Goal: Information Seeking & Learning: Learn about a topic

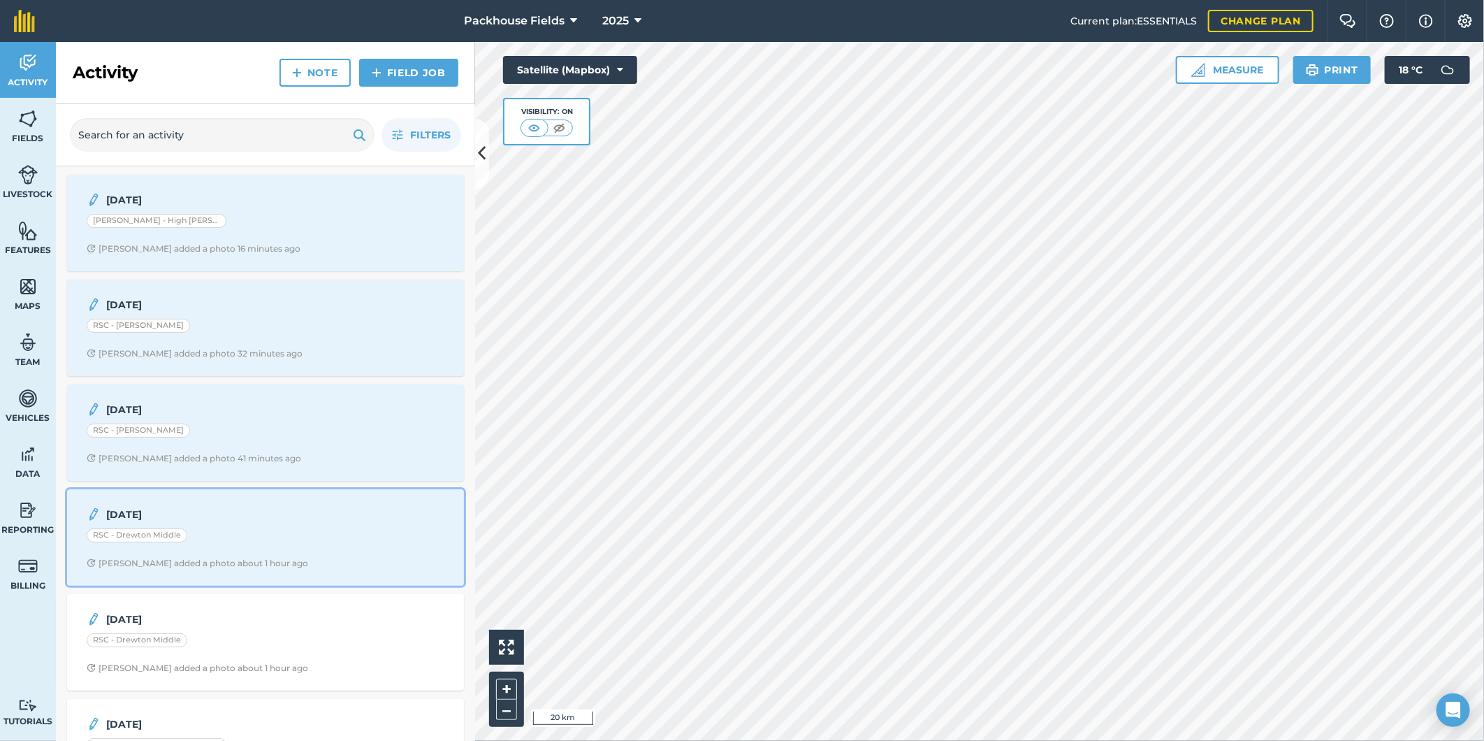
click at [295, 541] on div "RSC - Drewton Middle" at bounding box center [266, 537] width 358 height 18
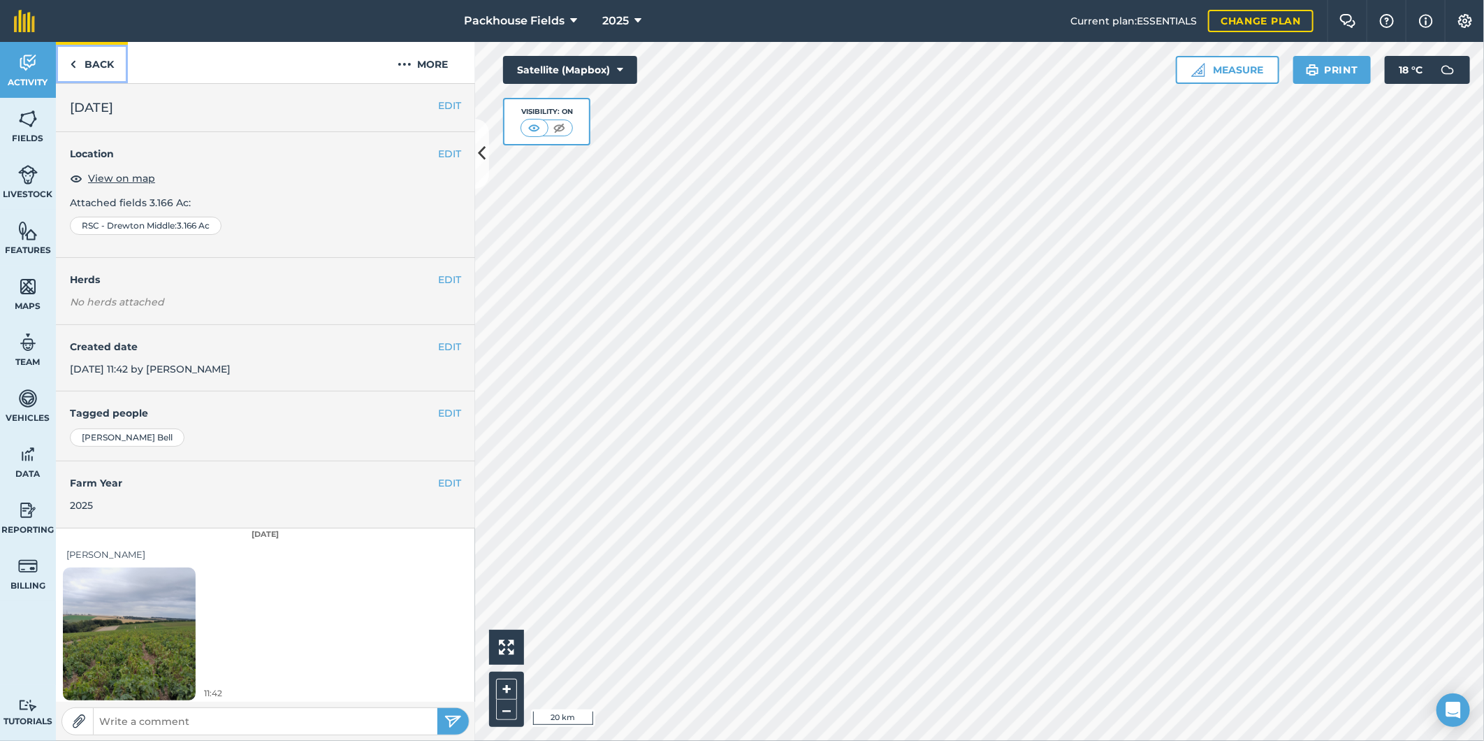
click at [77, 64] on link "Back" at bounding box center [92, 62] width 72 height 41
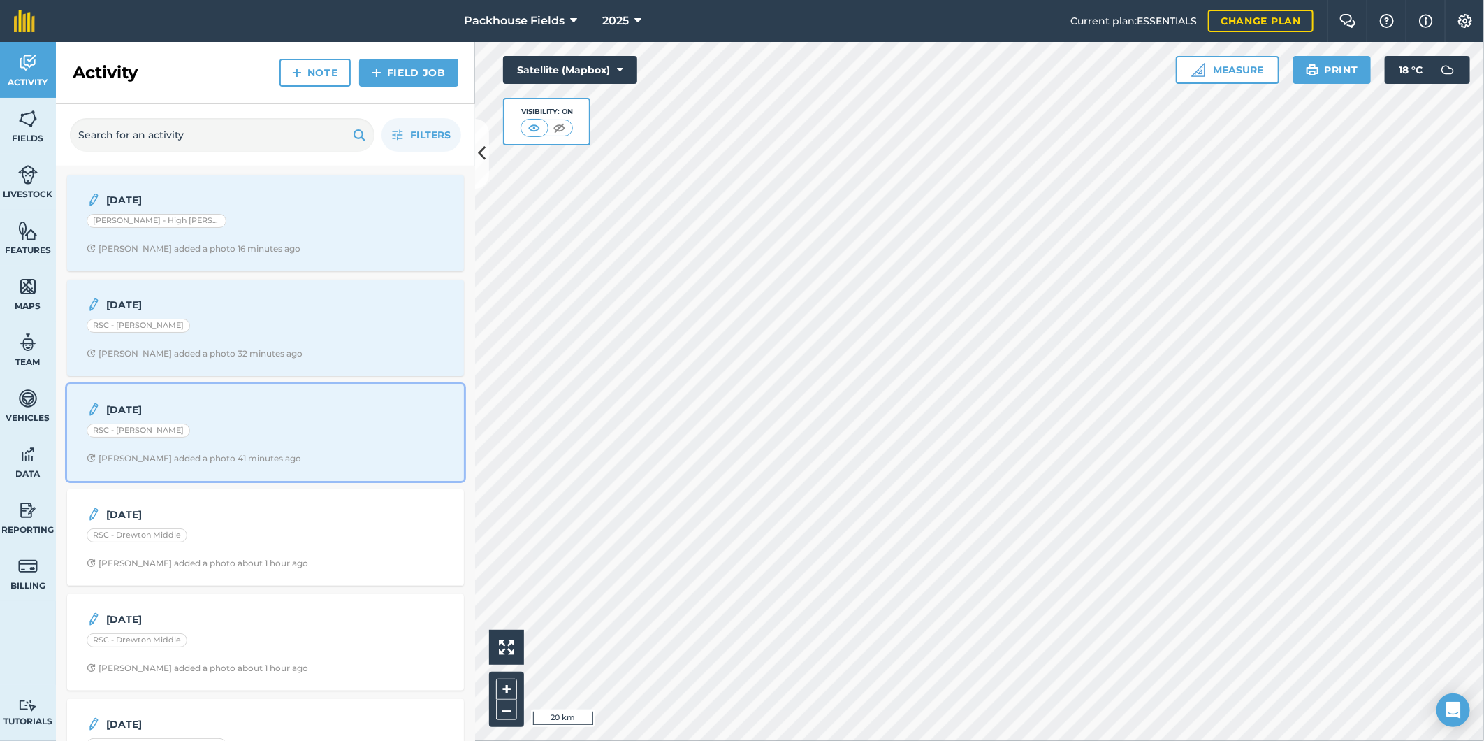
click at [214, 421] on div "22.8.25 RSC - Drewton Far Alice B added a photo 41 minutes ago" at bounding box center [265, 433] width 380 height 80
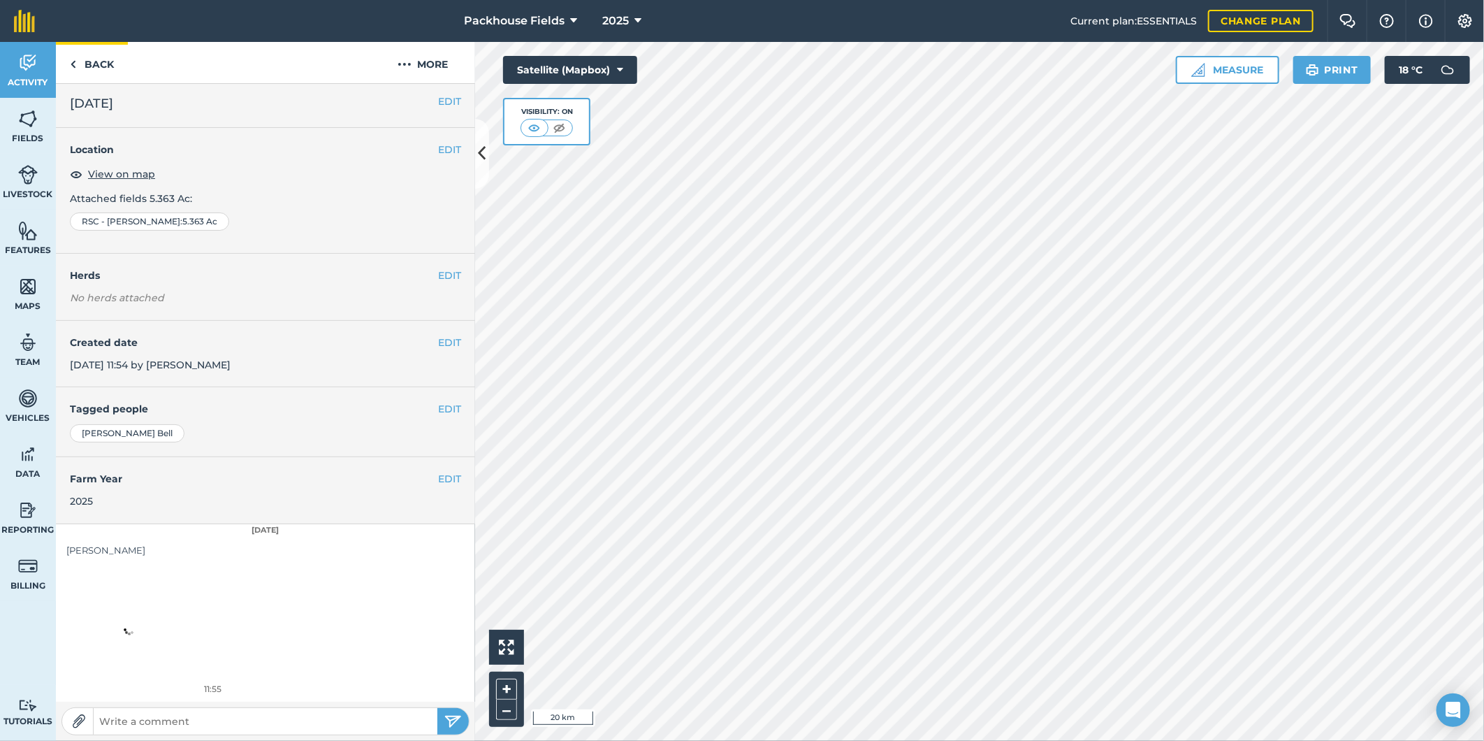
scroll to position [4, 0]
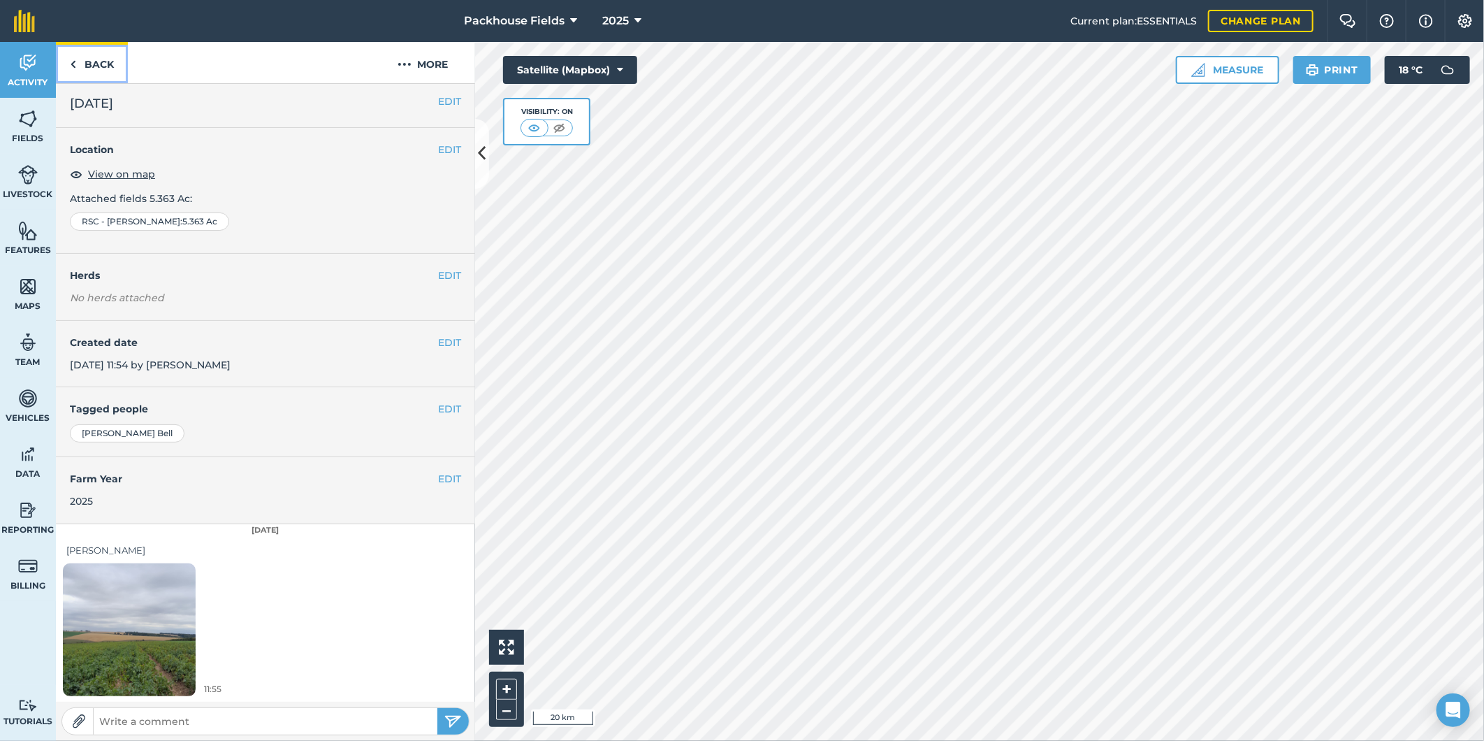
click at [96, 63] on link "Back" at bounding box center [92, 62] width 72 height 41
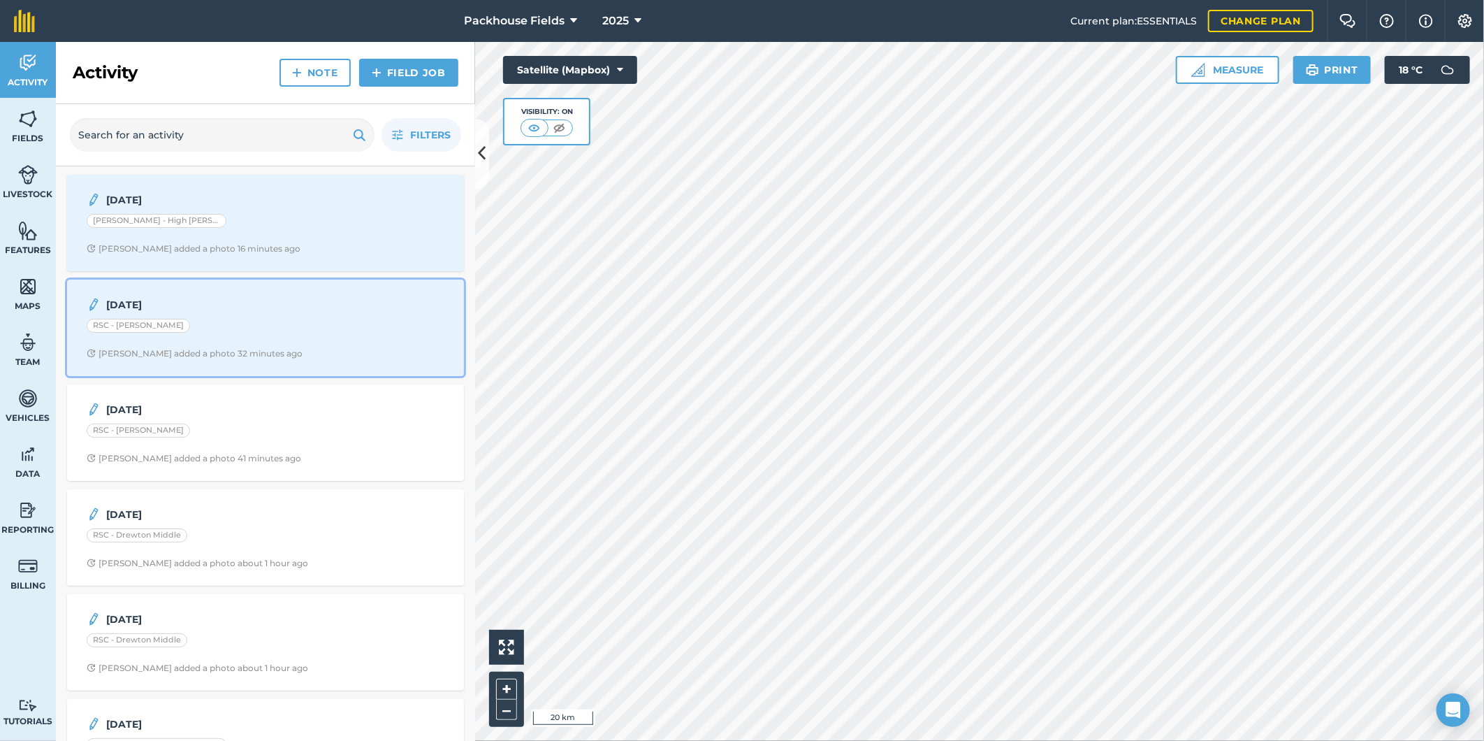
click at [296, 356] on span "Alice B added a photo 32 minutes ago" at bounding box center [266, 353] width 358 height 11
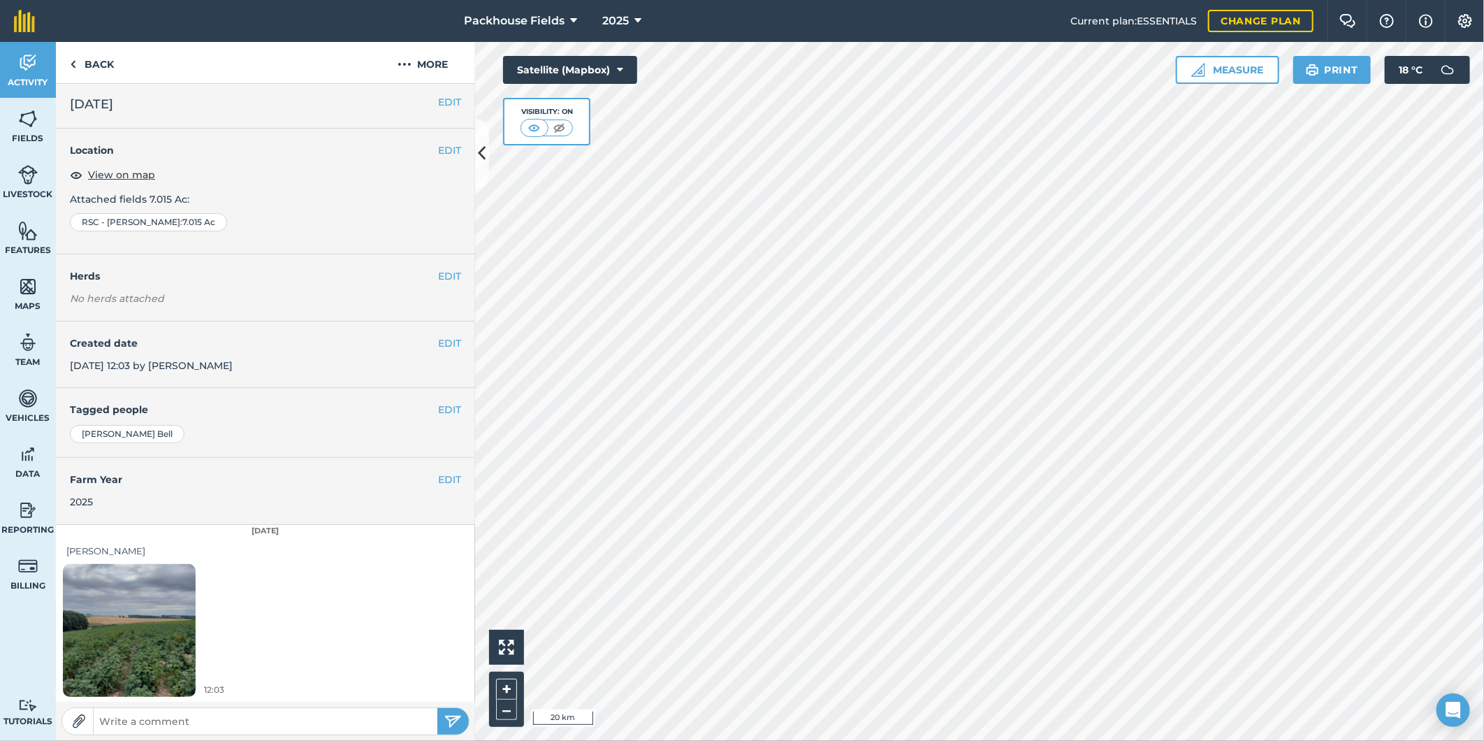
scroll to position [4, 0]
click at [109, 57] on link "Back" at bounding box center [92, 62] width 72 height 41
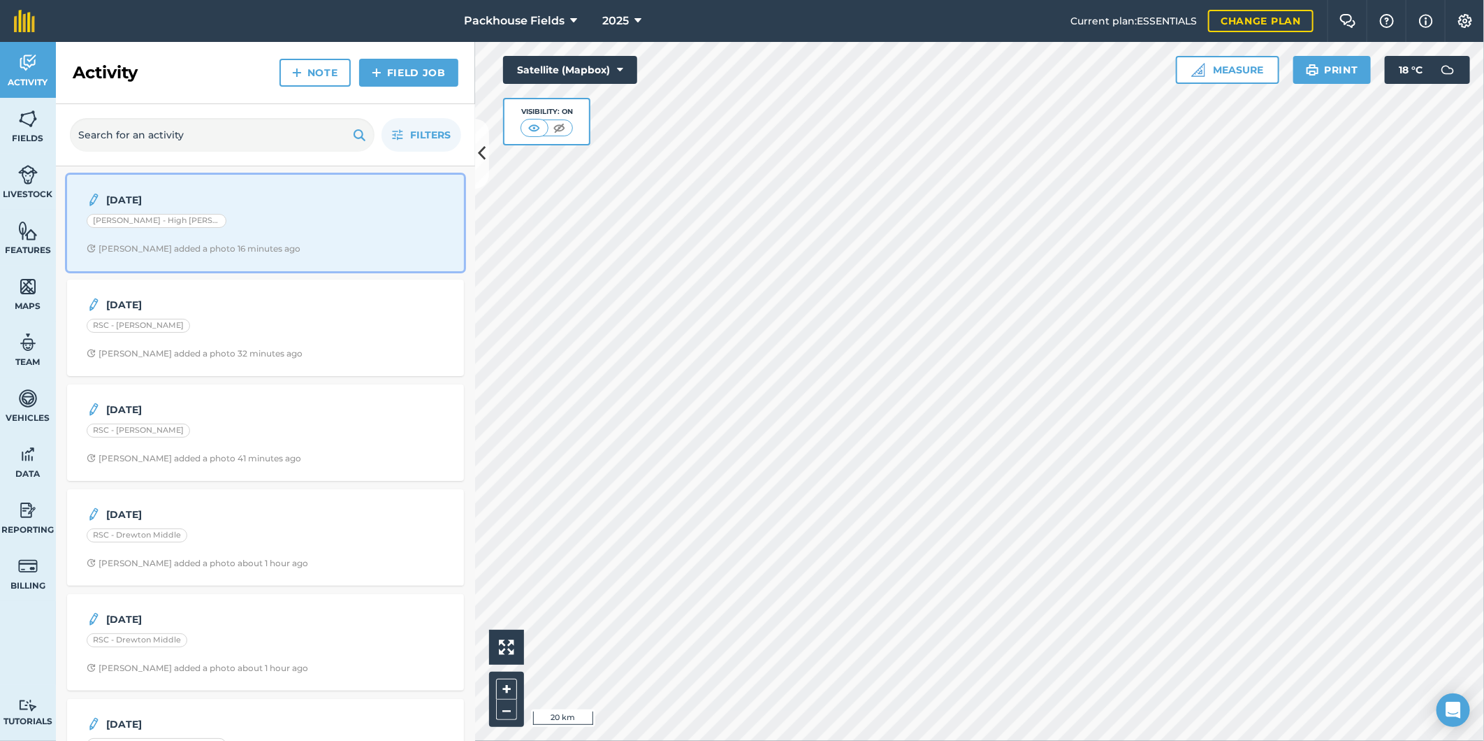
click at [262, 205] on strong "[DATE]" at bounding box center [216, 199] width 221 height 15
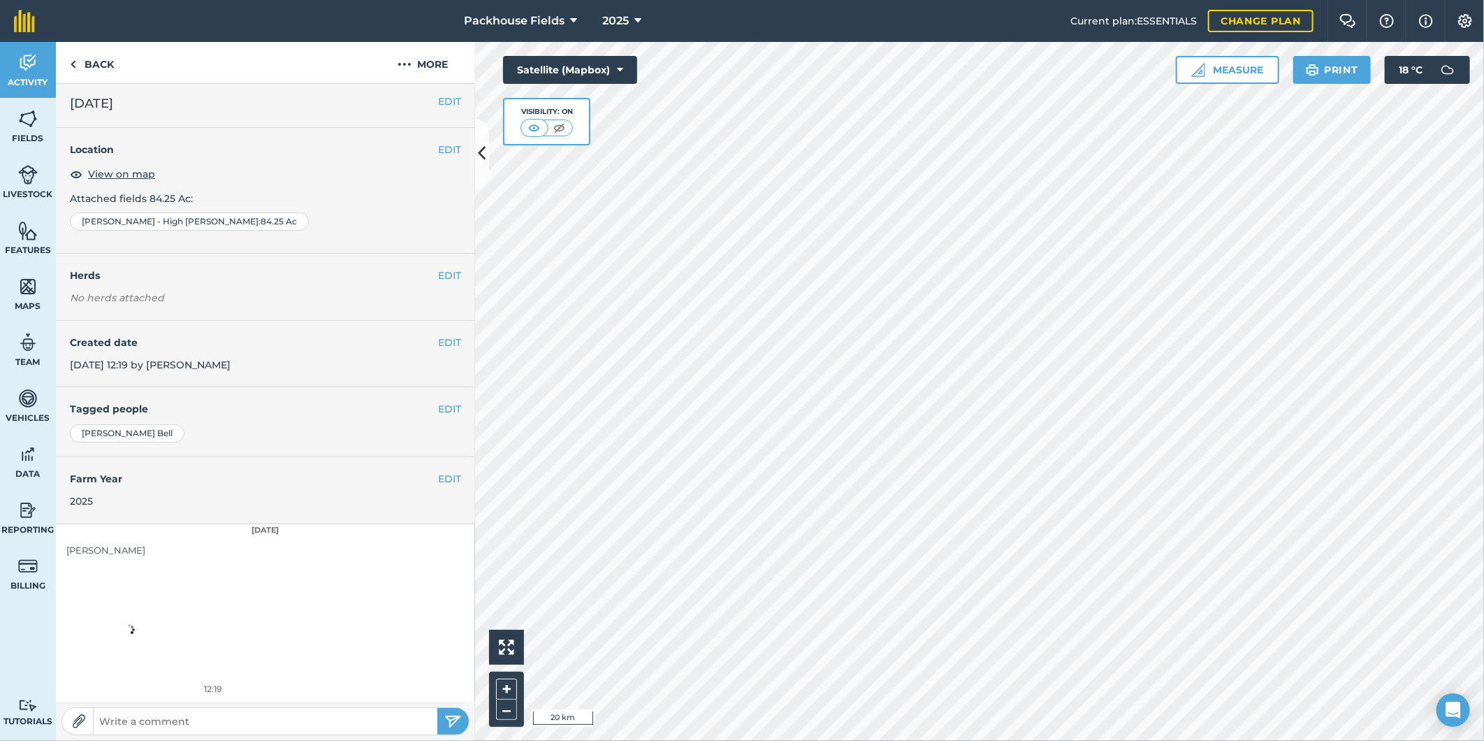
scroll to position [4, 0]
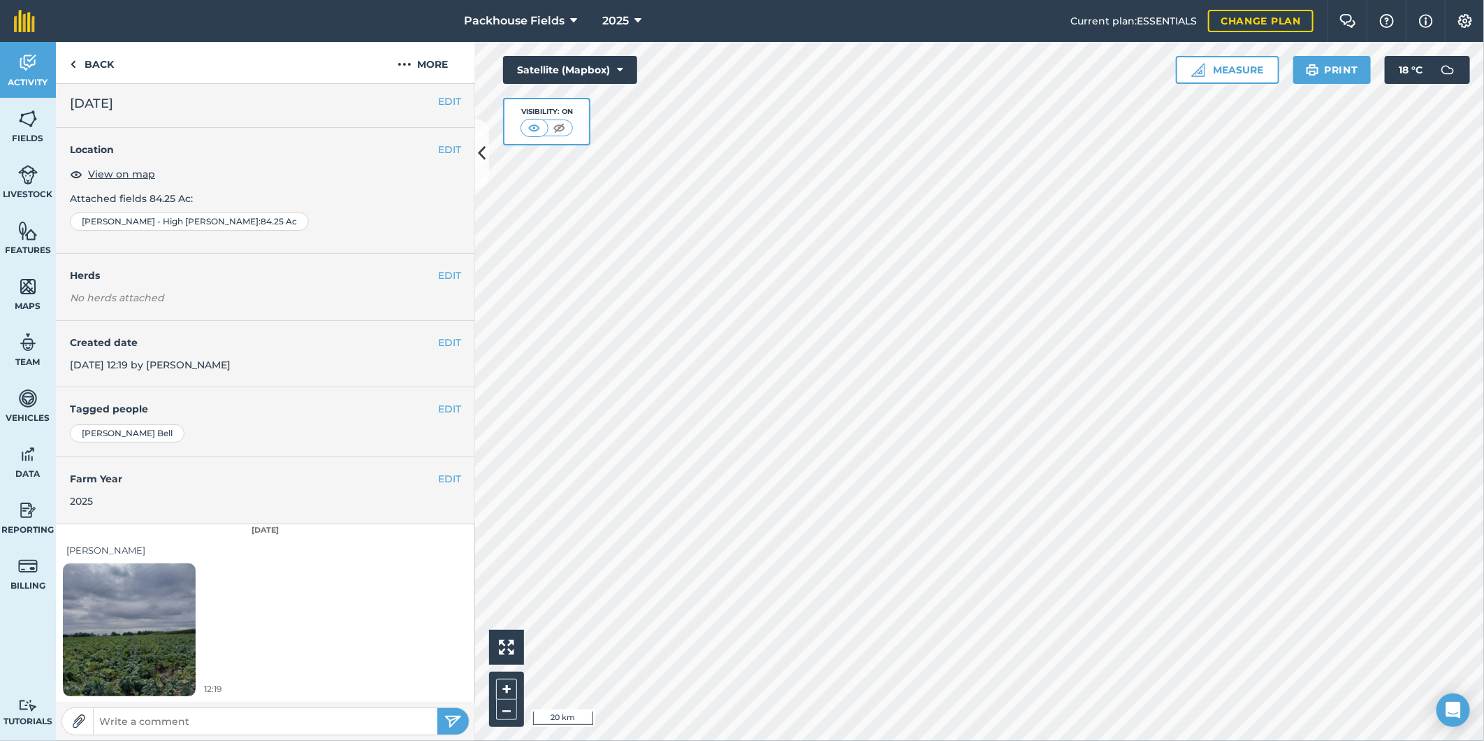
click at [141, 604] on img at bounding box center [129, 629] width 133 height 177
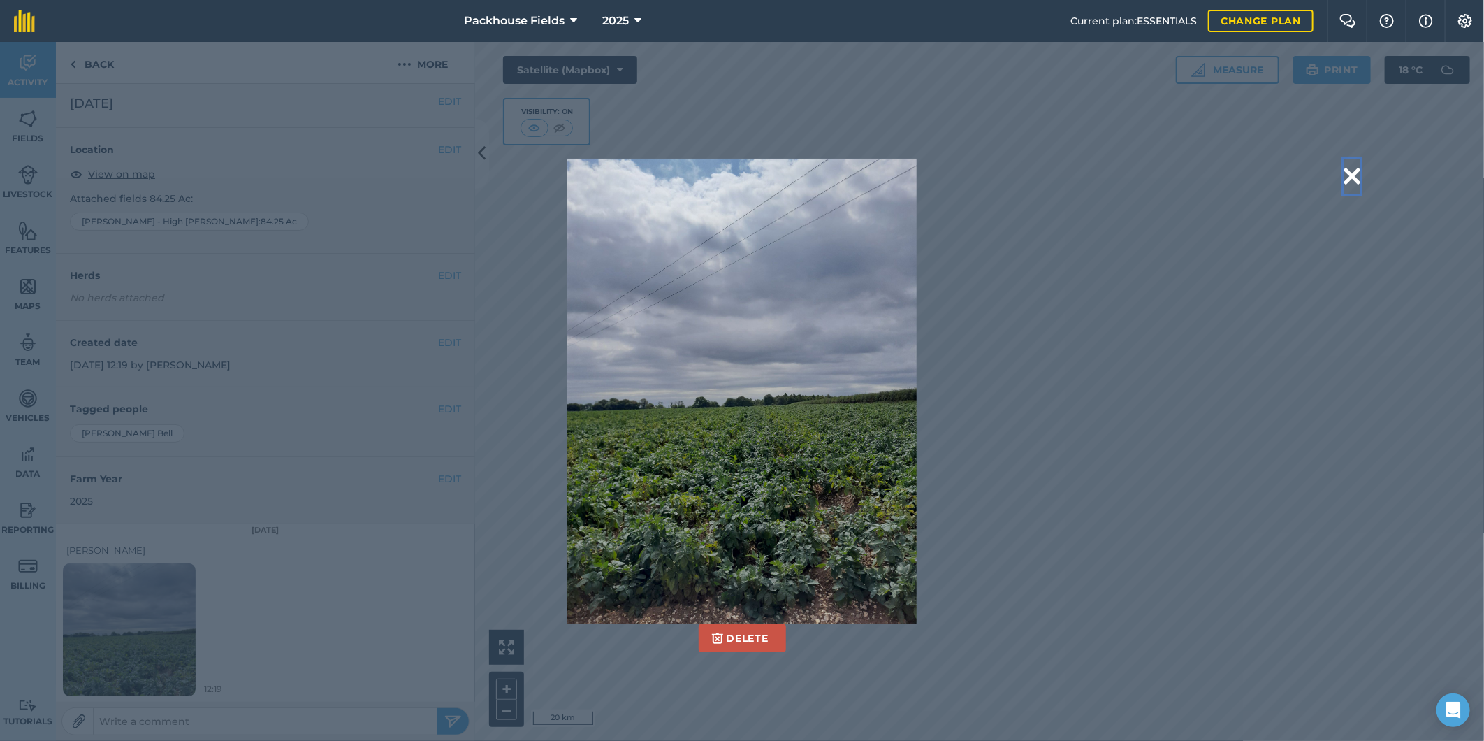
click at [1348, 179] on button at bounding box center [1351, 177] width 17 height 36
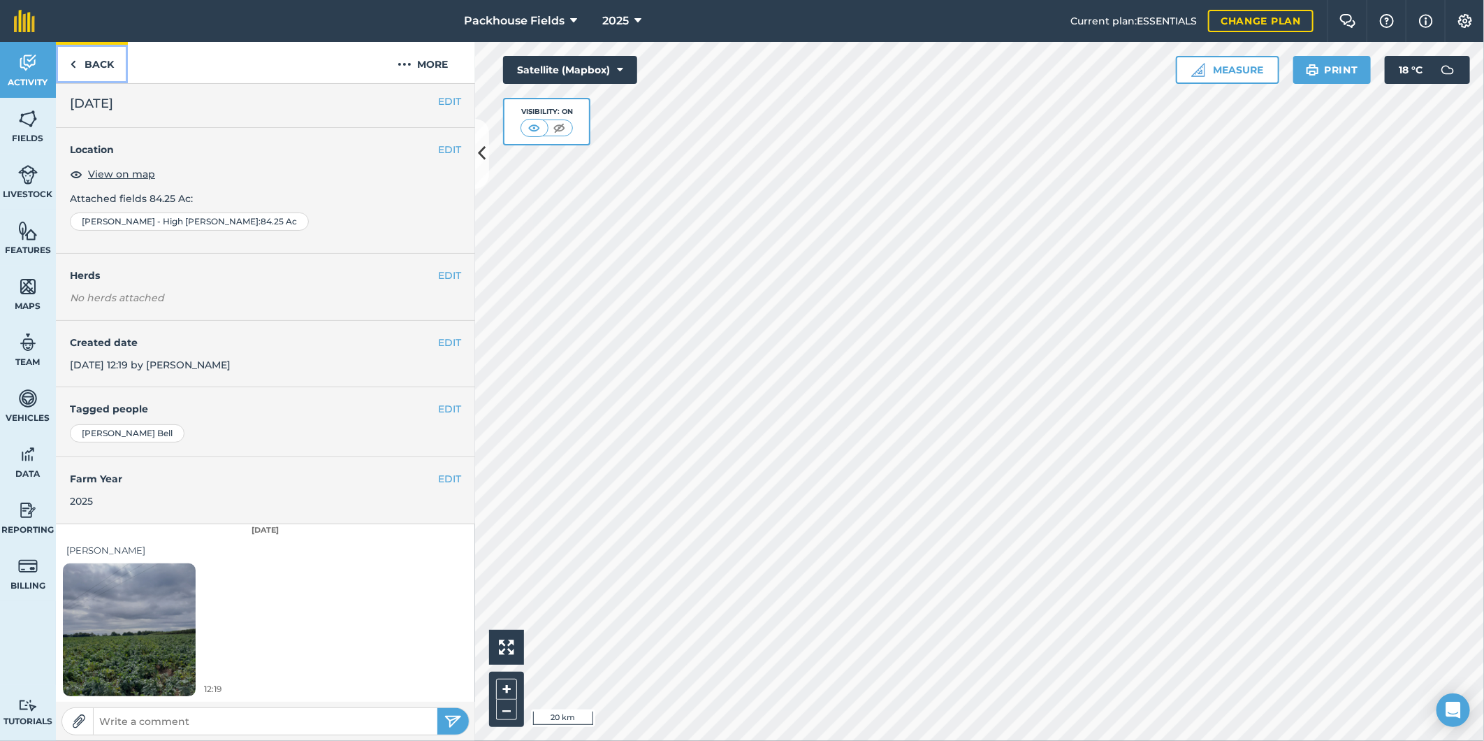
click at [100, 64] on link "Back" at bounding box center [92, 62] width 72 height 41
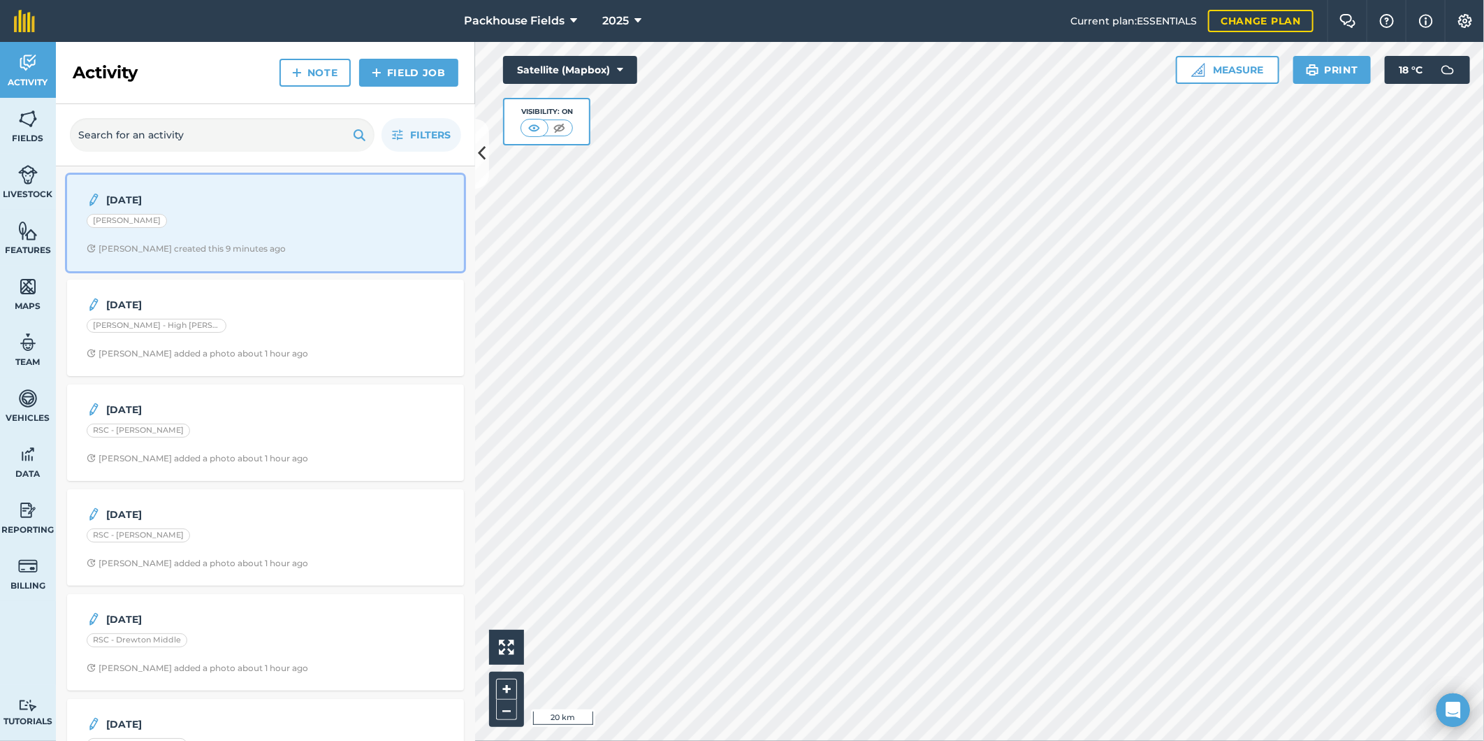
click at [297, 241] on div "22.8.25 Bell - Ellis's Alice B created this 9 minutes ago" at bounding box center [265, 223] width 380 height 80
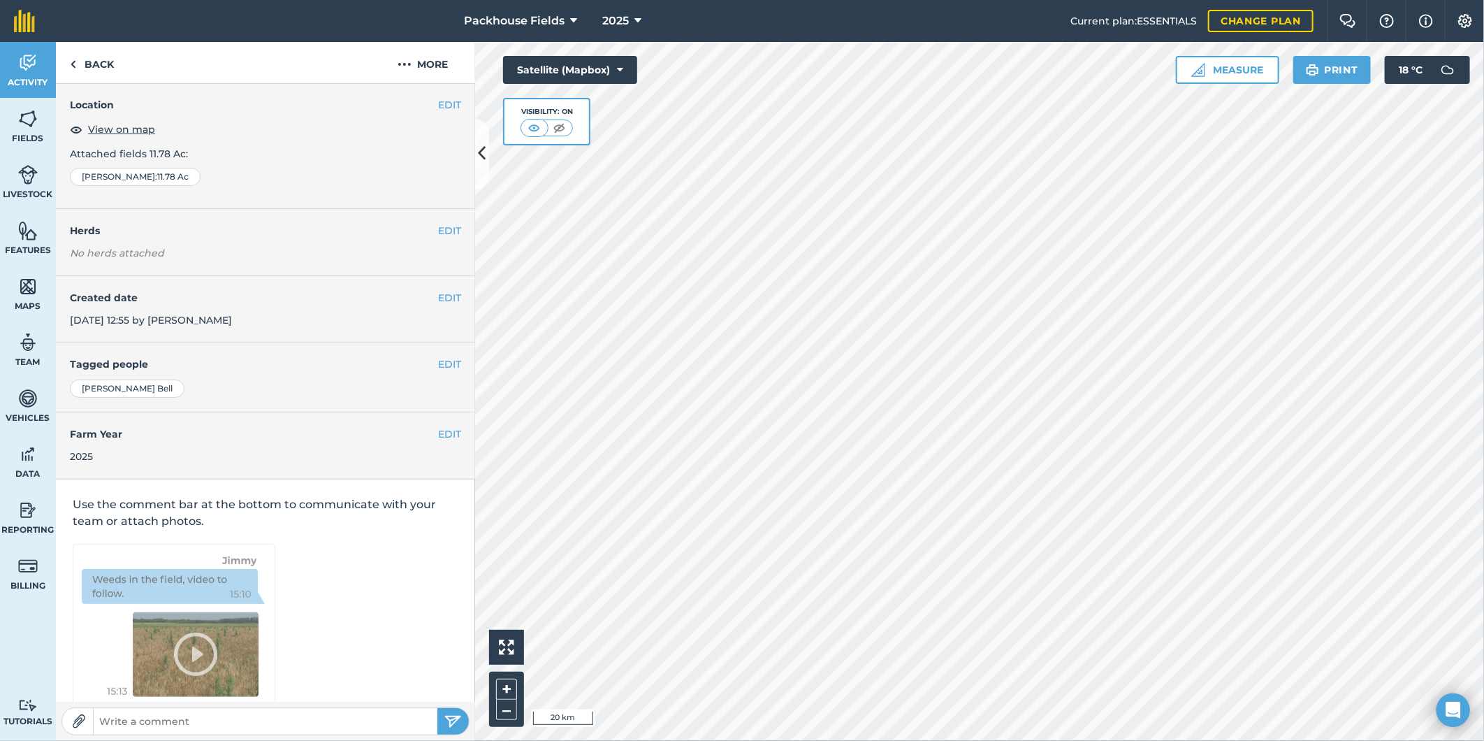
scroll to position [75, 0]
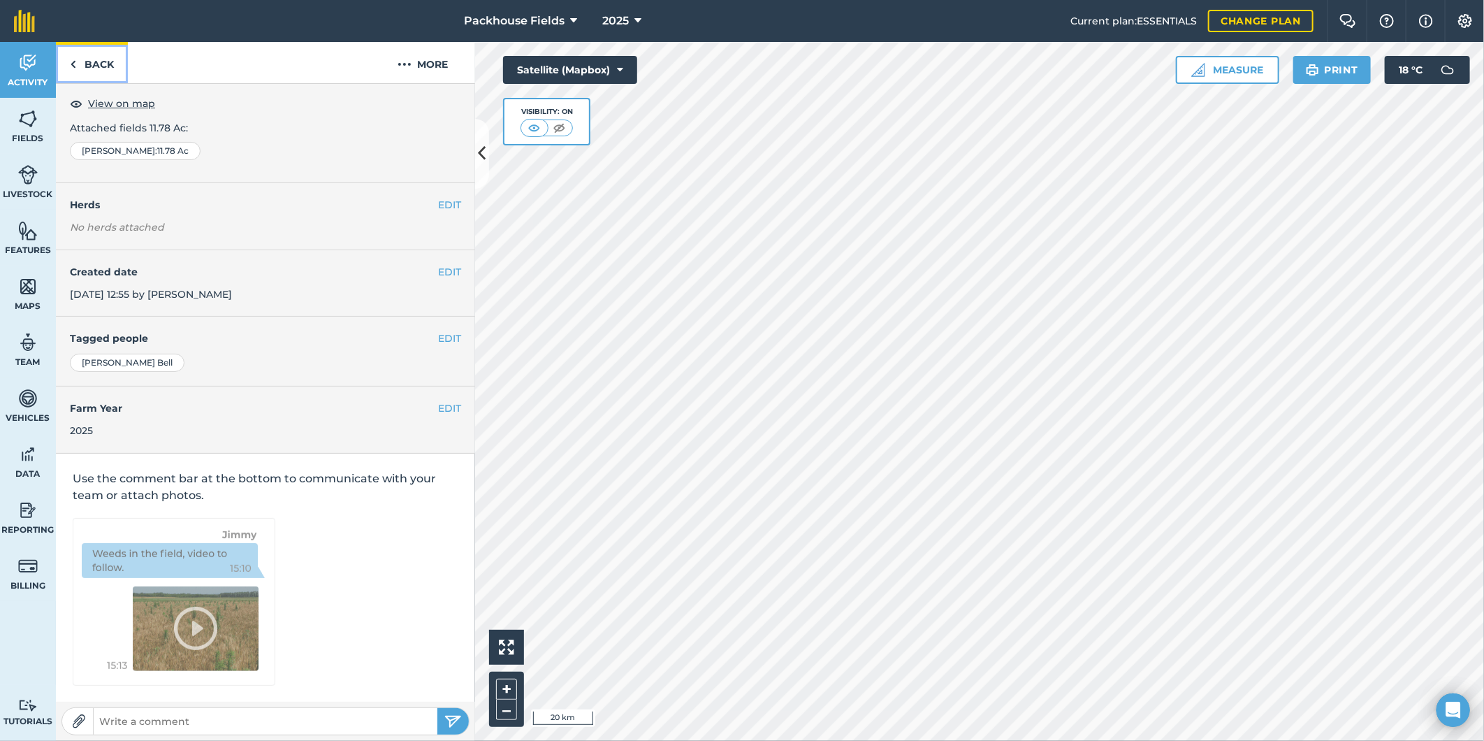
click at [98, 63] on link "Back" at bounding box center [92, 62] width 72 height 41
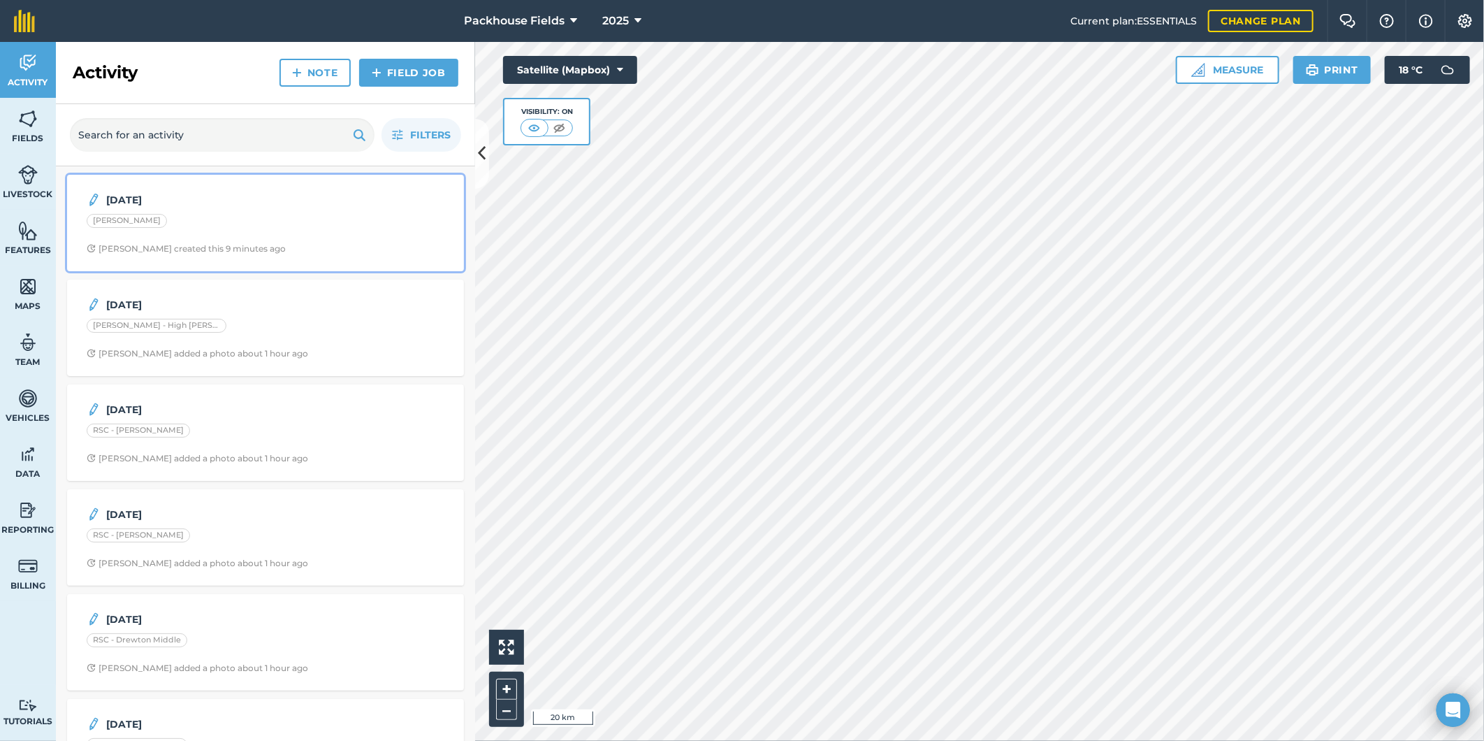
click at [173, 203] on strong "[DATE]" at bounding box center [216, 199] width 221 height 15
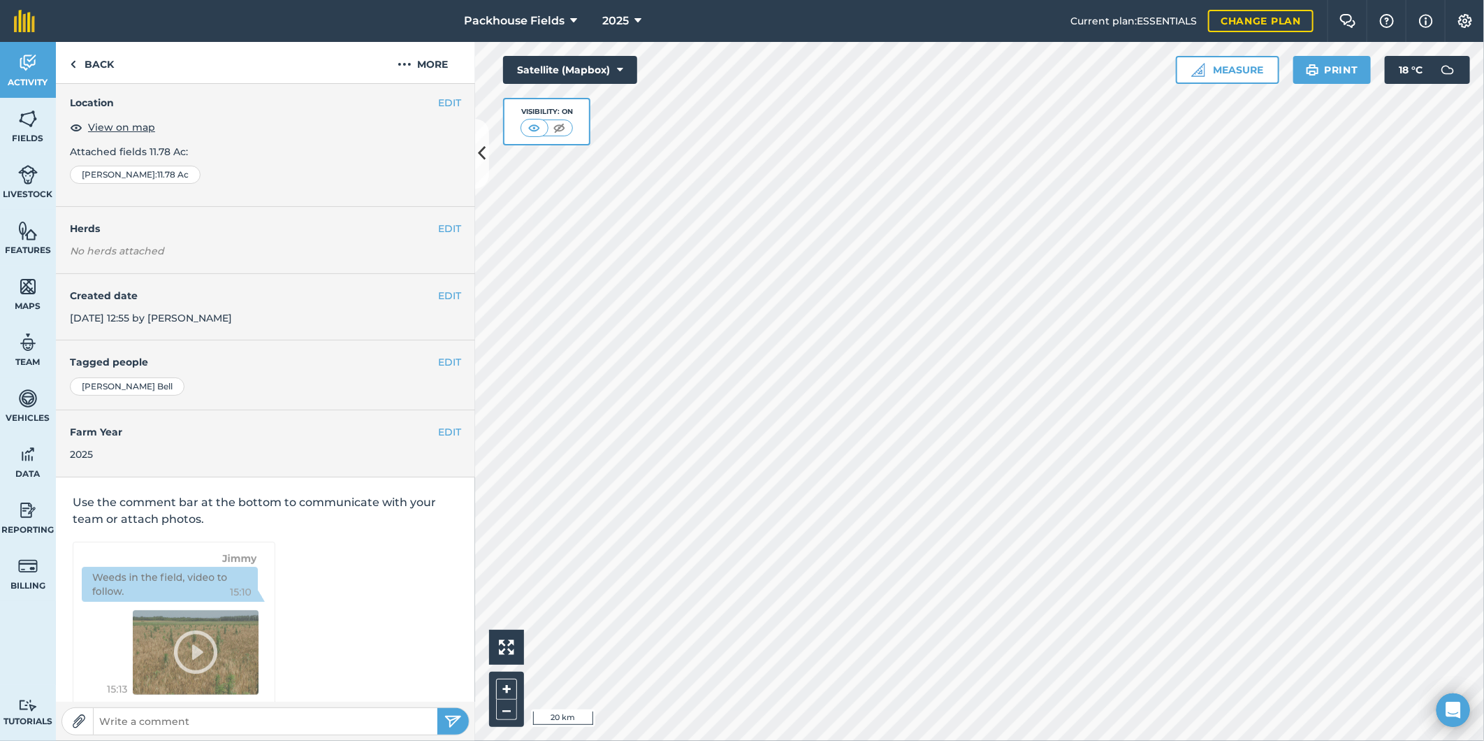
scroll to position [75, 0]
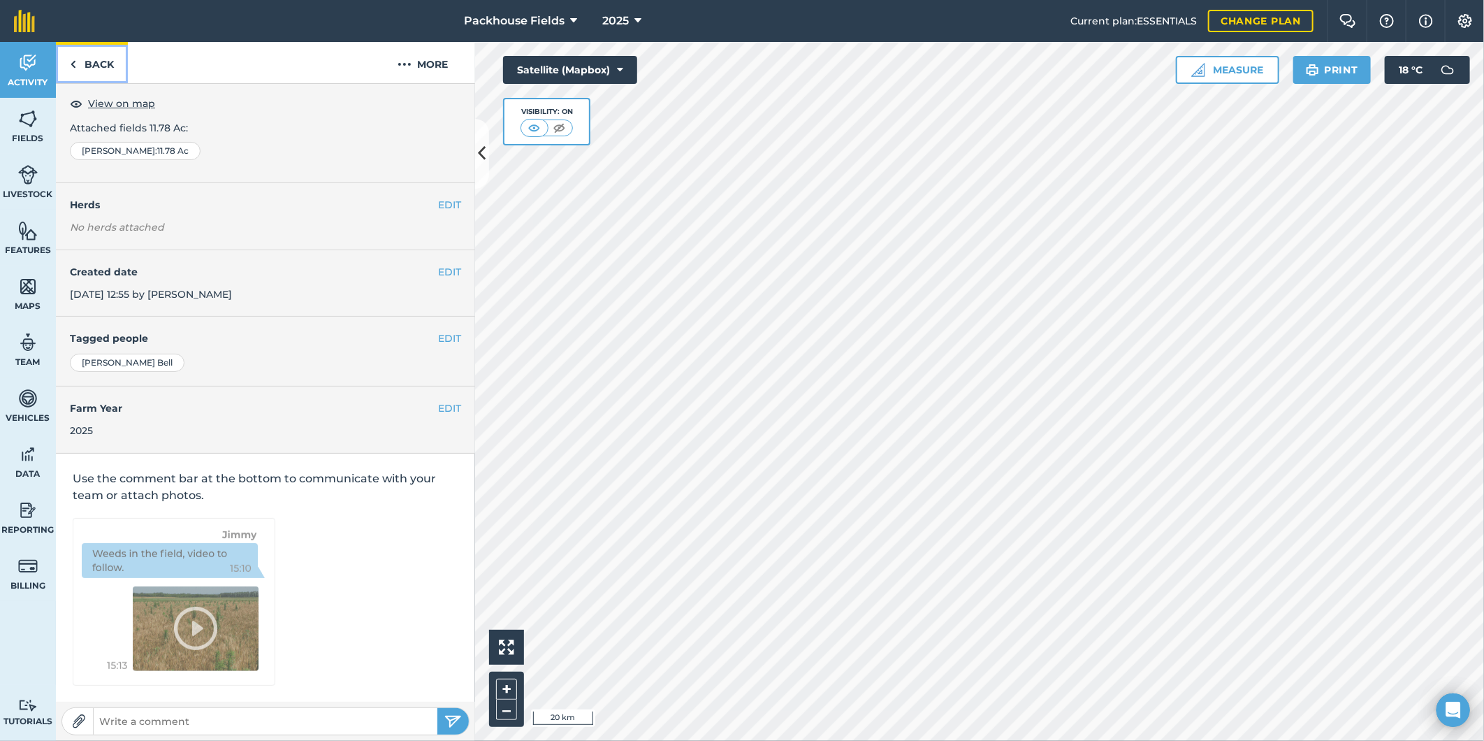
click at [114, 68] on link "Back" at bounding box center [92, 62] width 72 height 41
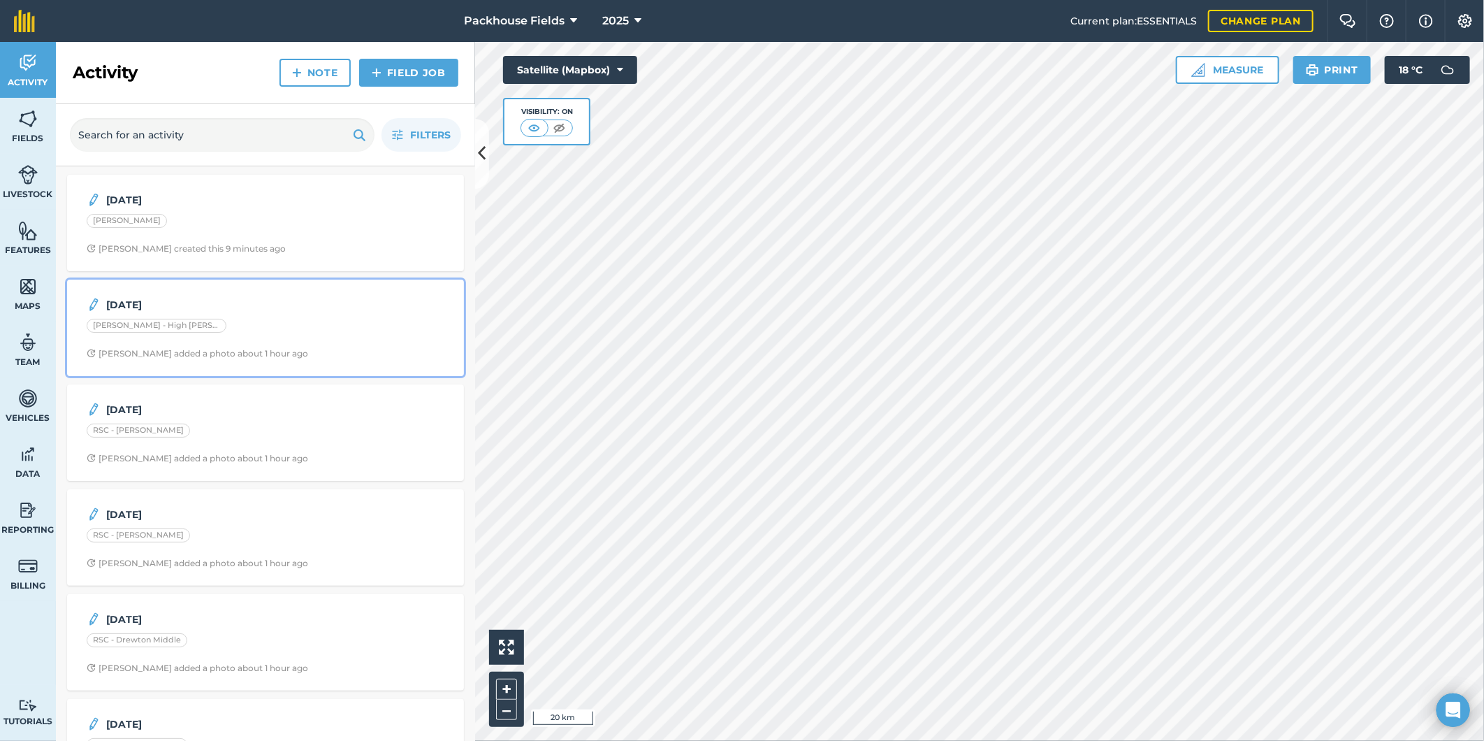
click at [258, 305] on strong "[DATE]" at bounding box center [216, 304] width 221 height 15
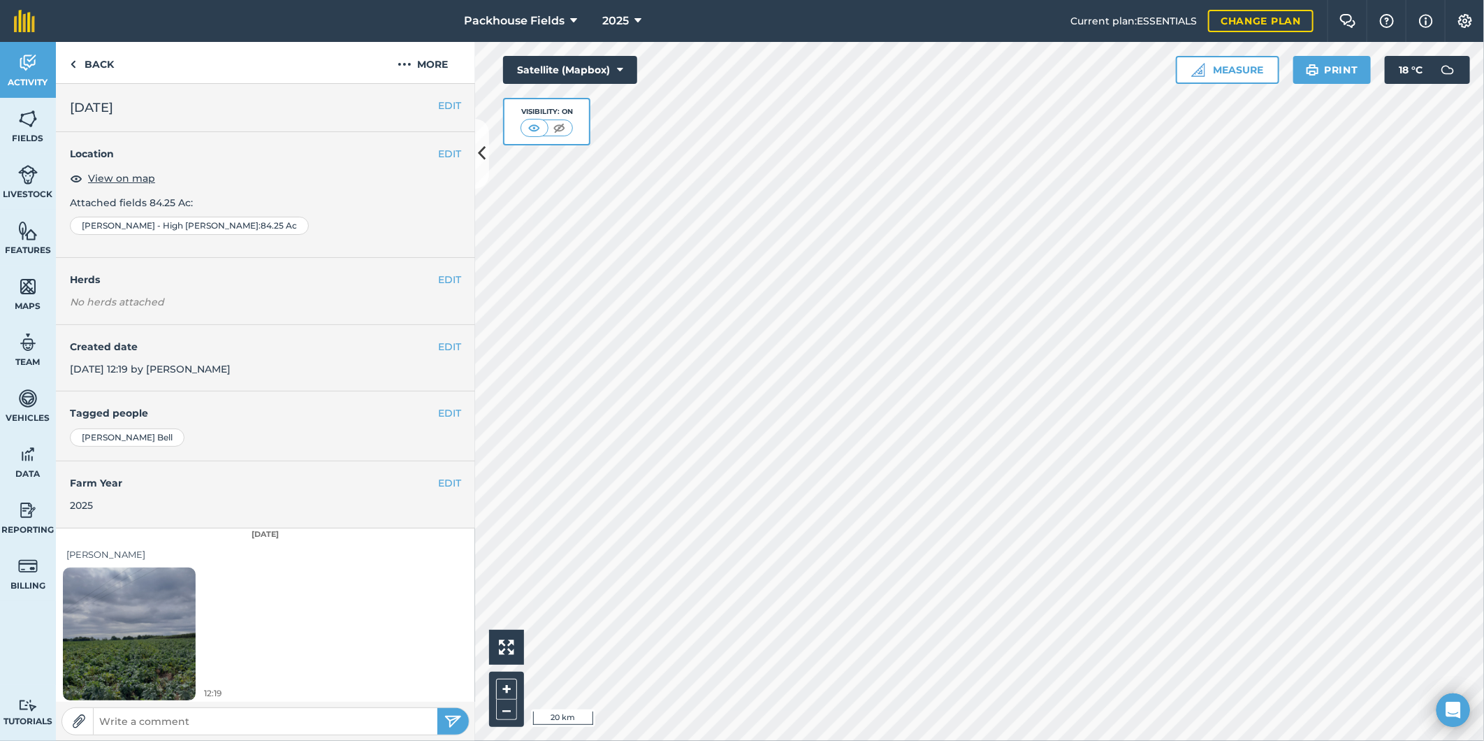
scroll to position [4, 0]
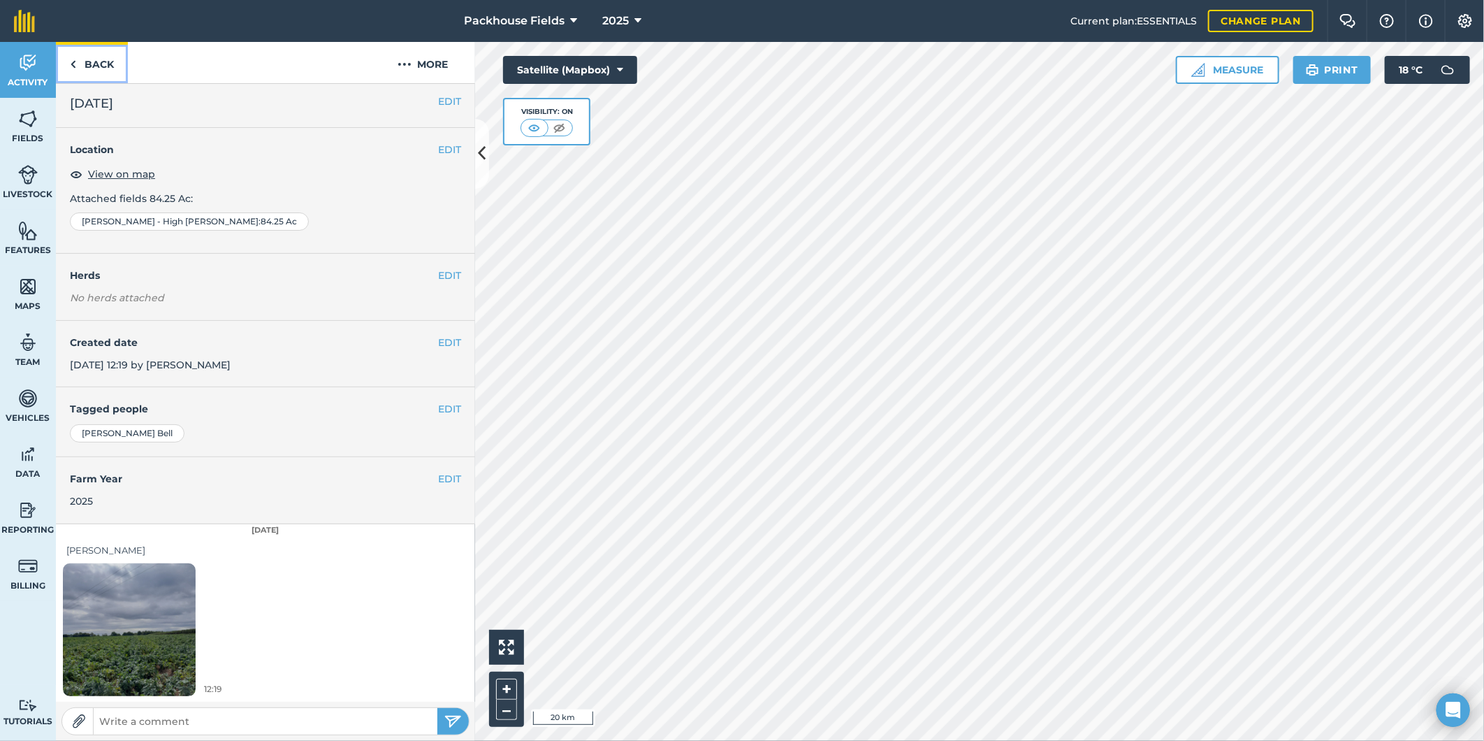
click at [98, 65] on link "Back" at bounding box center [92, 62] width 72 height 41
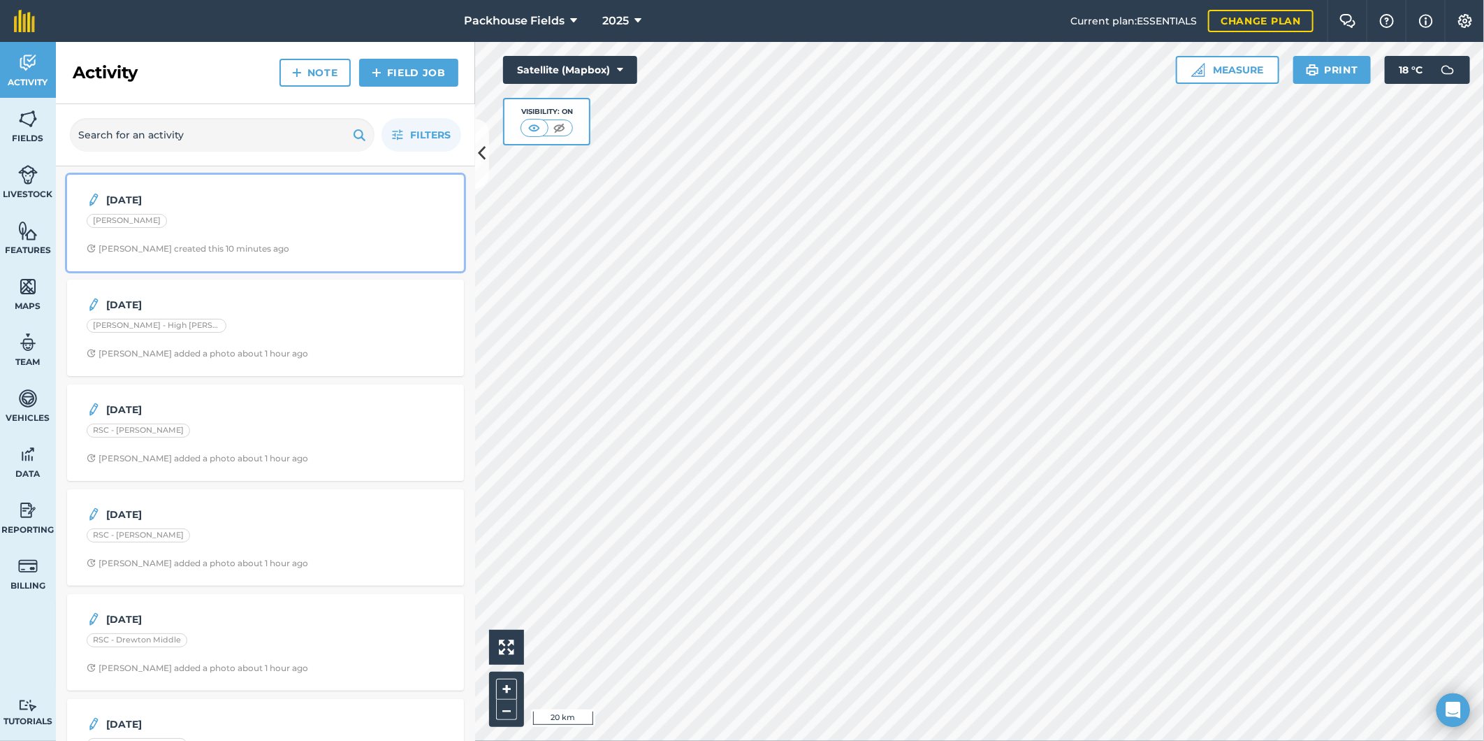
click at [177, 207] on strong "[DATE]" at bounding box center [216, 199] width 221 height 15
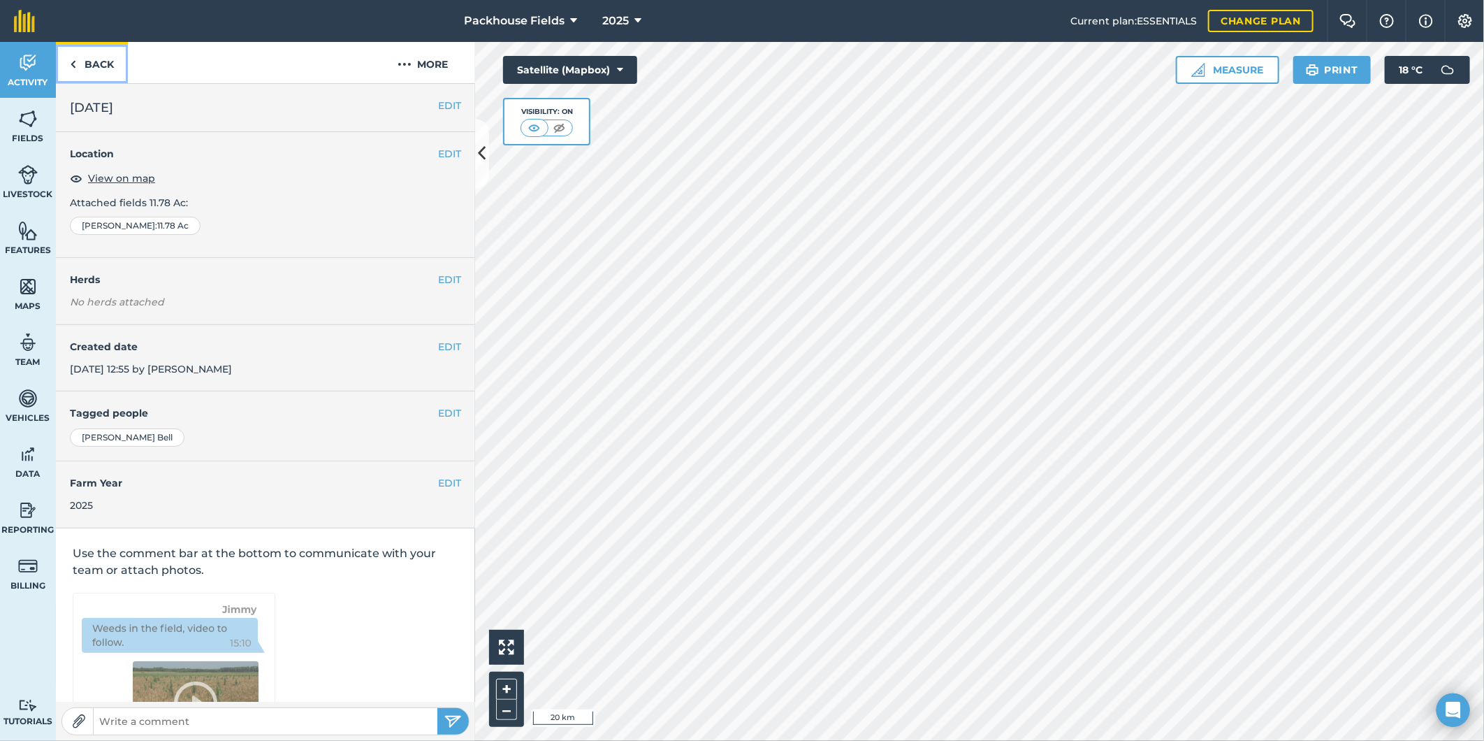
click at [96, 75] on link "Back" at bounding box center [92, 62] width 72 height 41
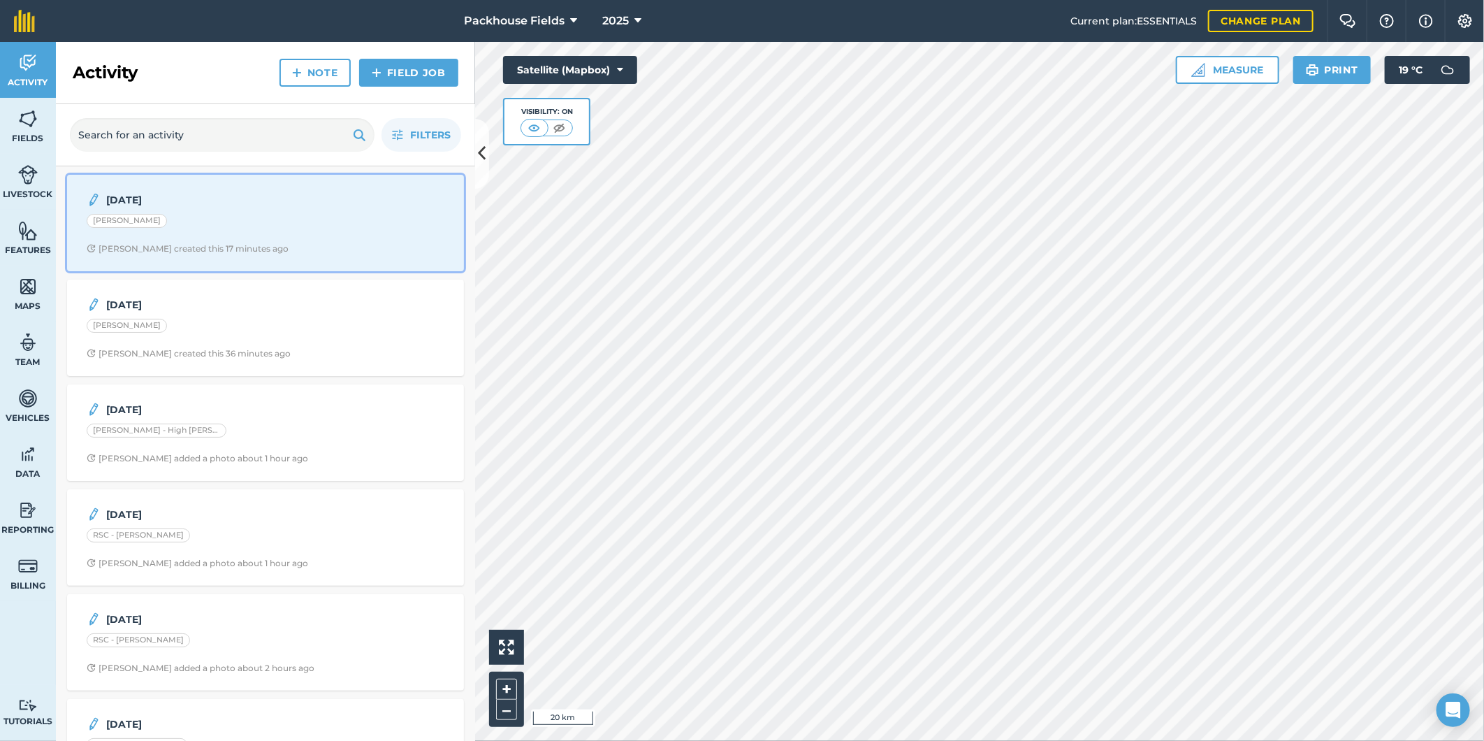
click at [277, 219] on div "[PERSON_NAME]" at bounding box center [266, 223] width 358 height 18
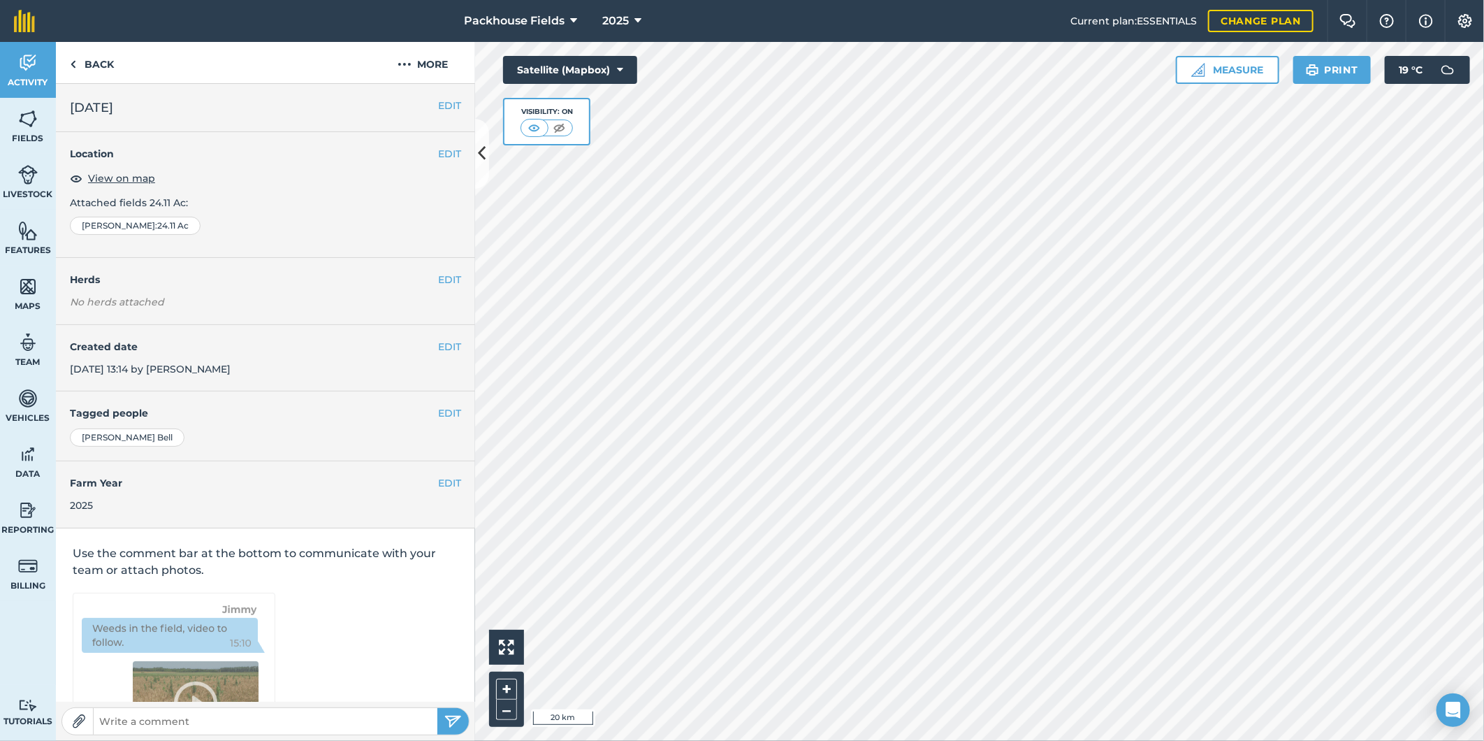
scroll to position [75, 0]
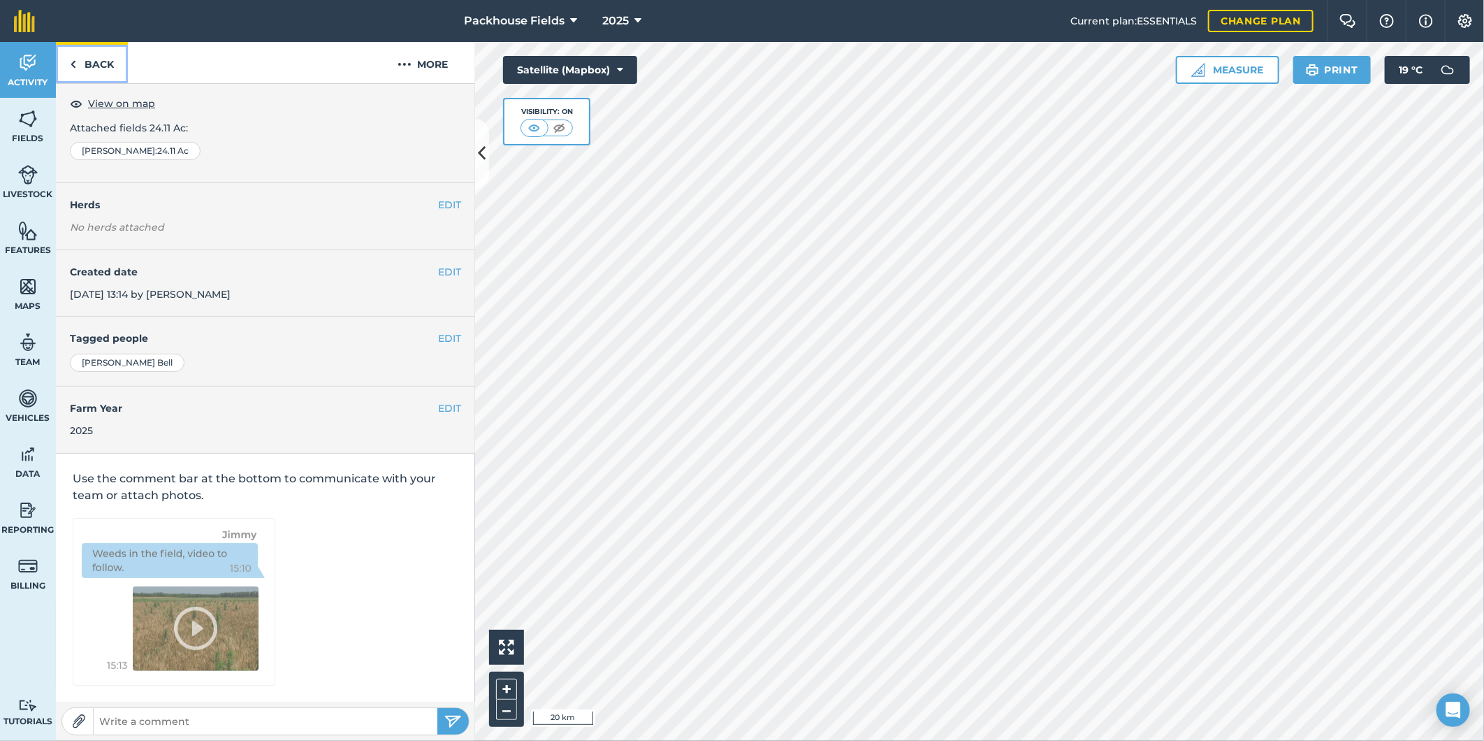
click at [113, 53] on link "Back" at bounding box center [92, 62] width 72 height 41
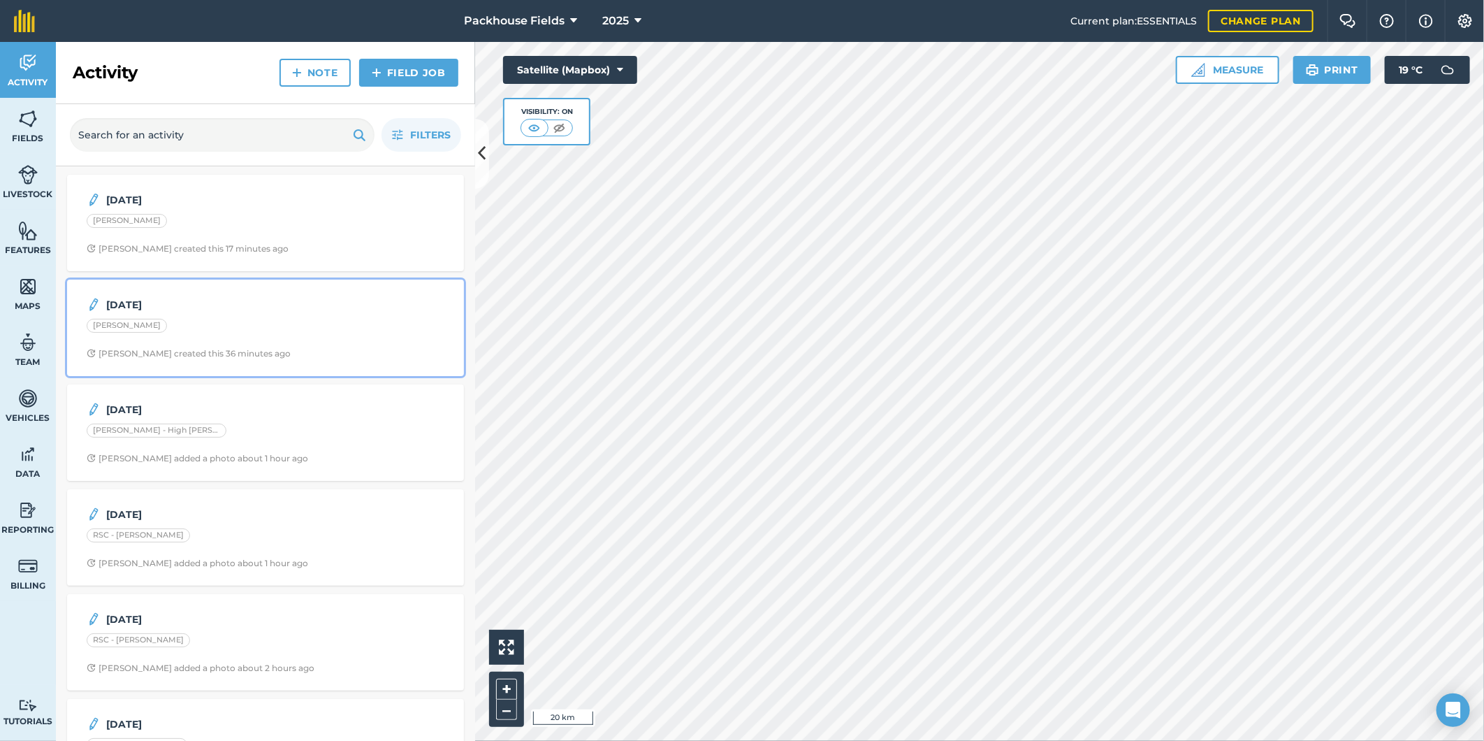
click at [319, 332] on div "[PERSON_NAME]" at bounding box center [266, 328] width 358 height 18
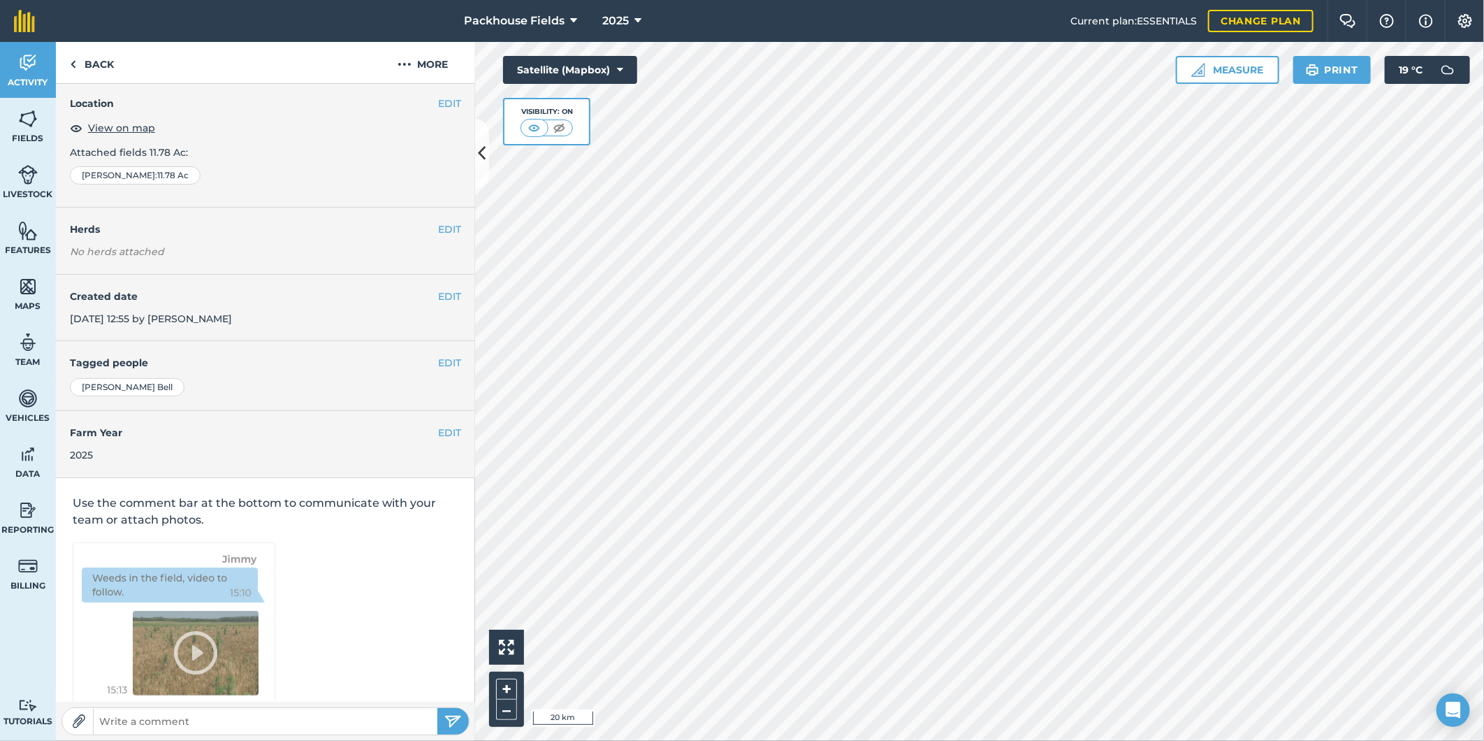
scroll to position [75, 0]
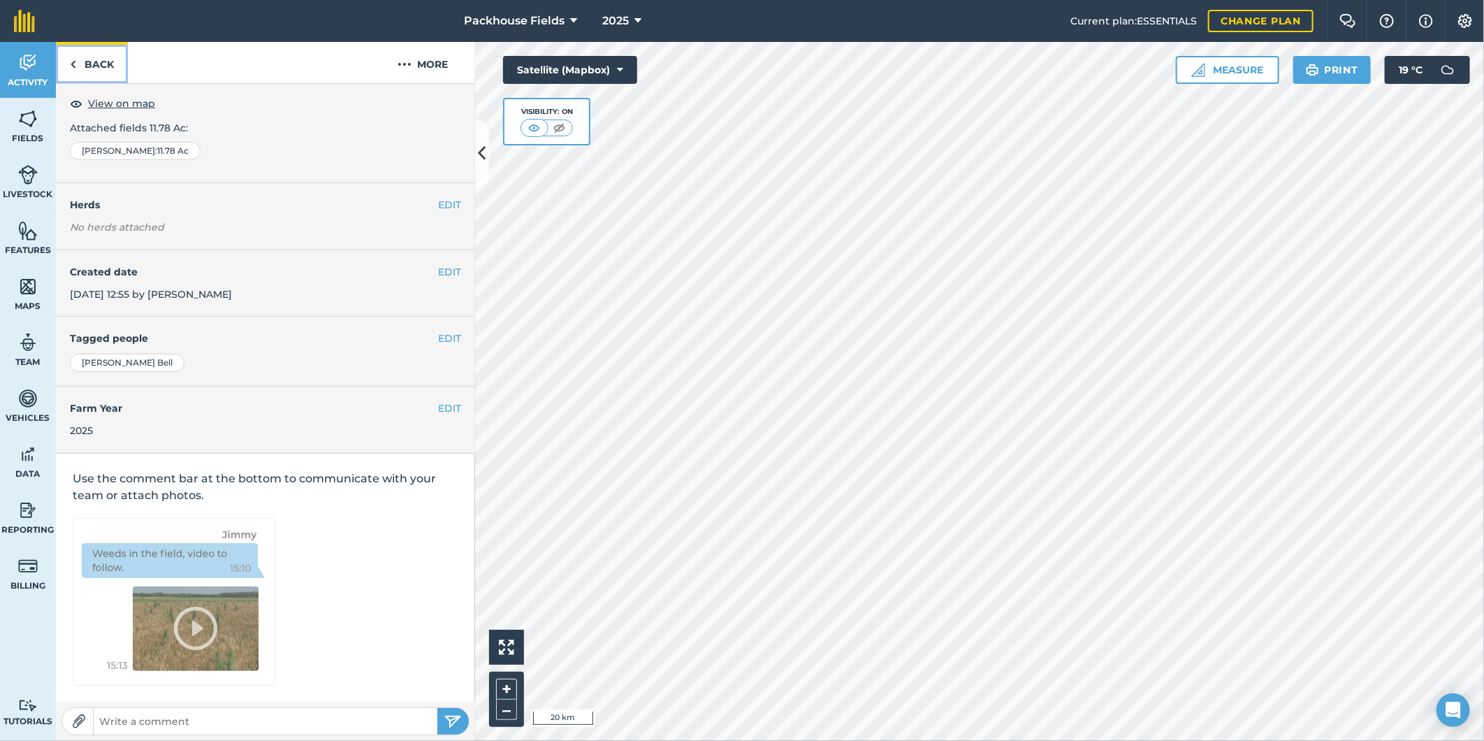
click at [102, 63] on link "Back" at bounding box center [92, 62] width 72 height 41
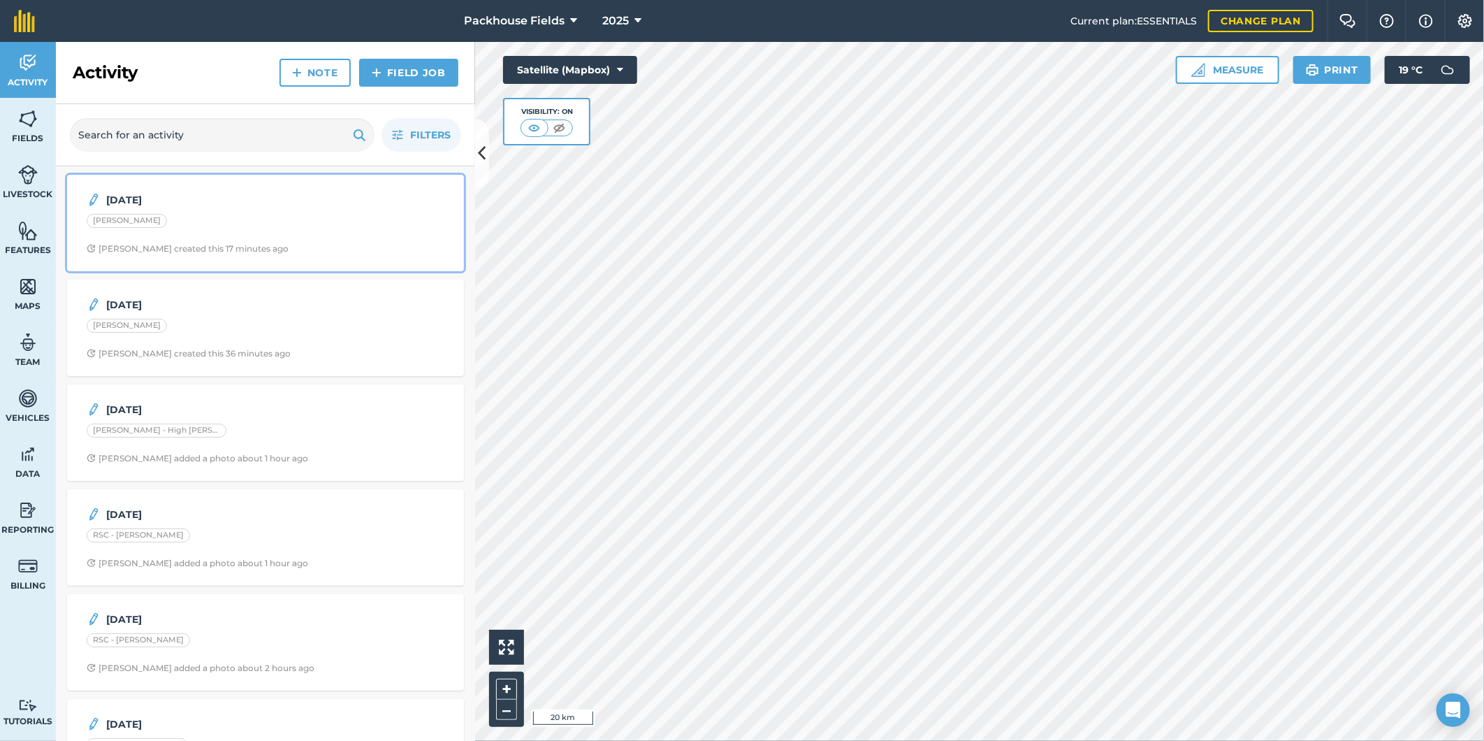
click at [261, 189] on div "22.8.25 Bell - Williamson Alice B created this 17 minutes ago" at bounding box center [265, 223] width 380 height 80
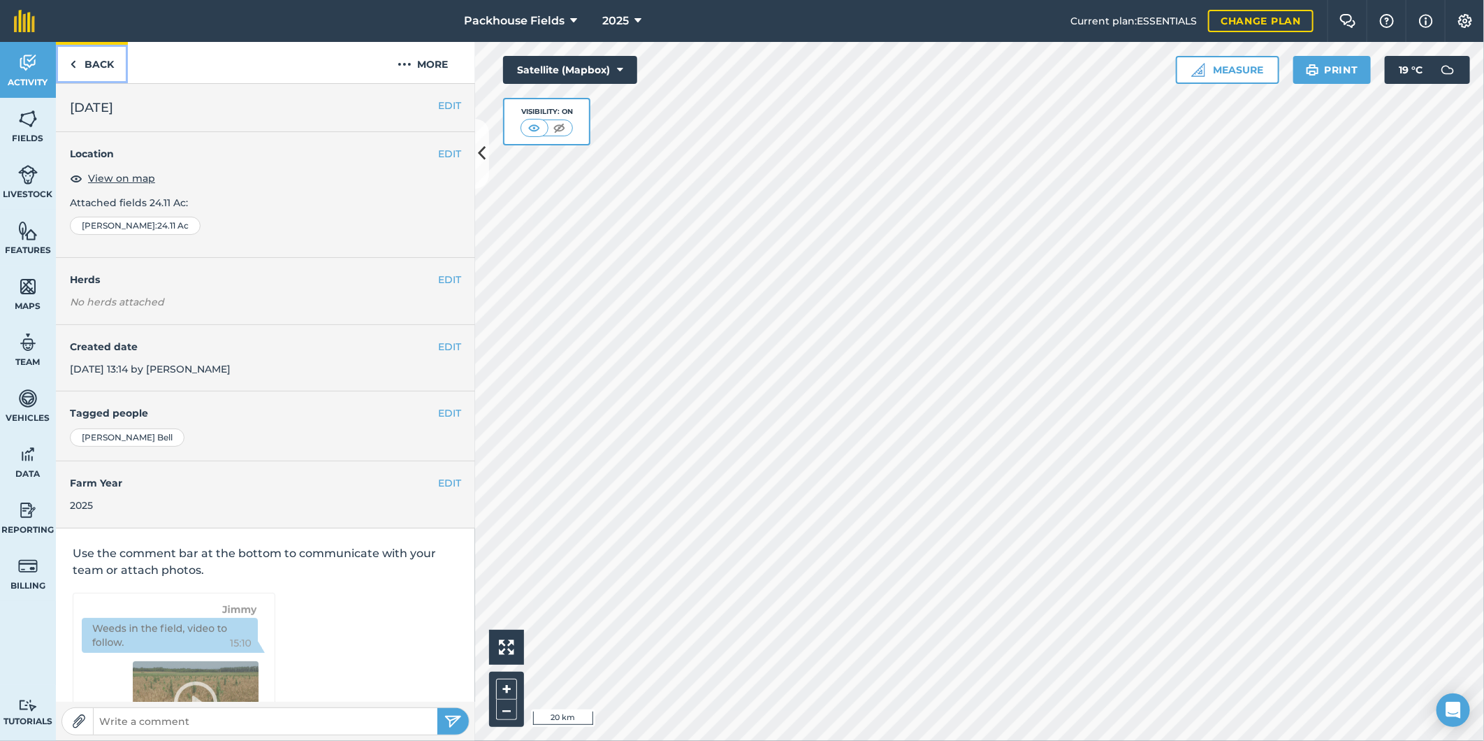
click at [95, 60] on link "Back" at bounding box center [92, 62] width 72 height 41
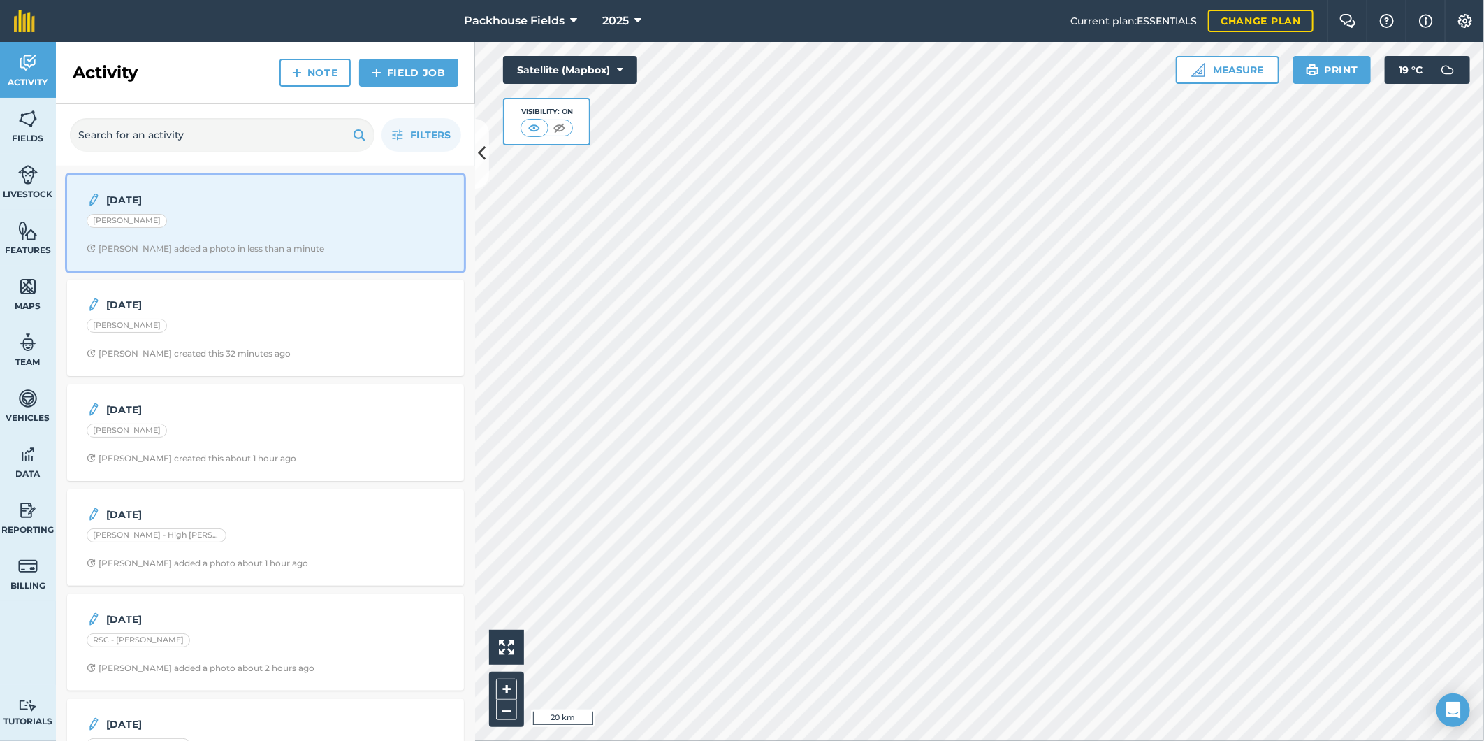
click at [310, 239] on div "[DATE] [PERSON_NAME] [PERSON_NAME] added a photo in less than a minute" at bounding box center [265, 223] width 380 height 80
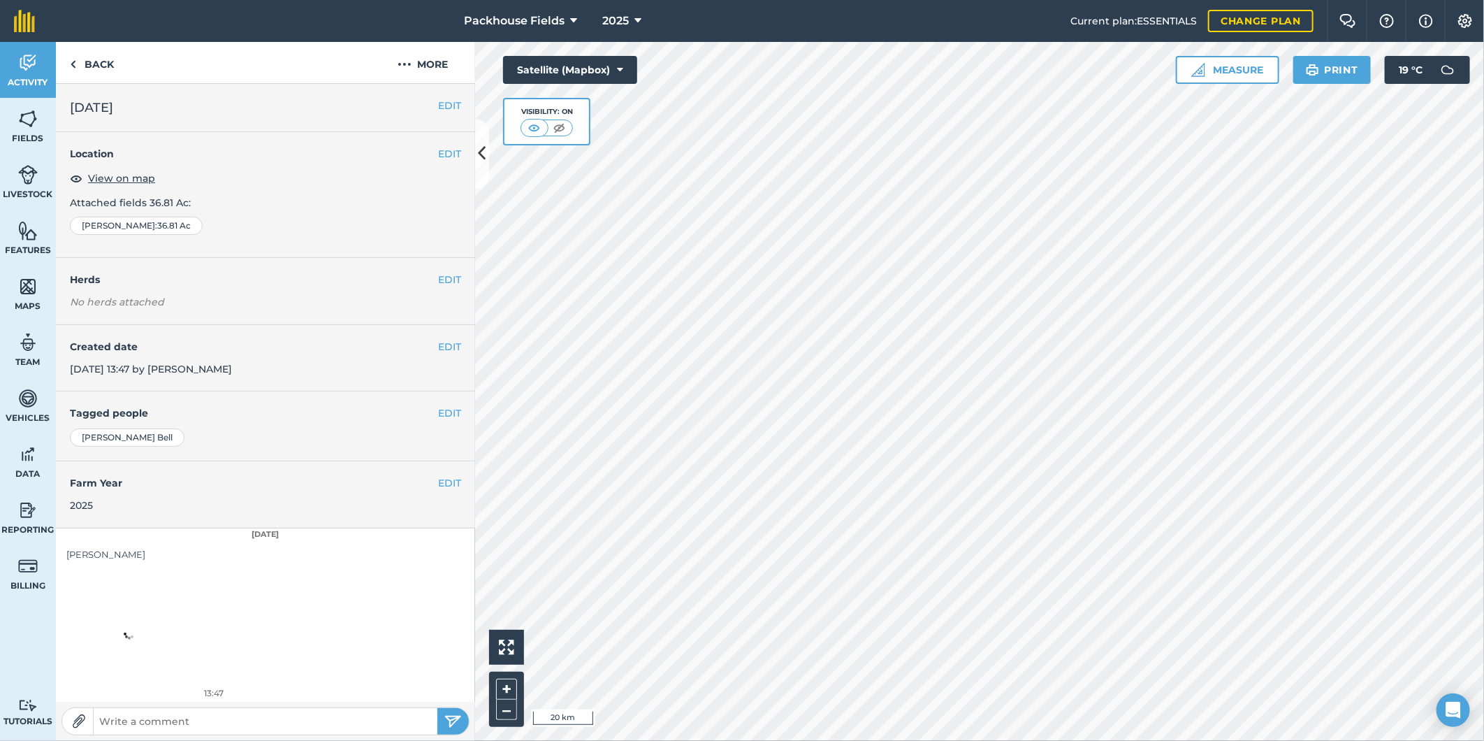
scroll to position [4, 0]
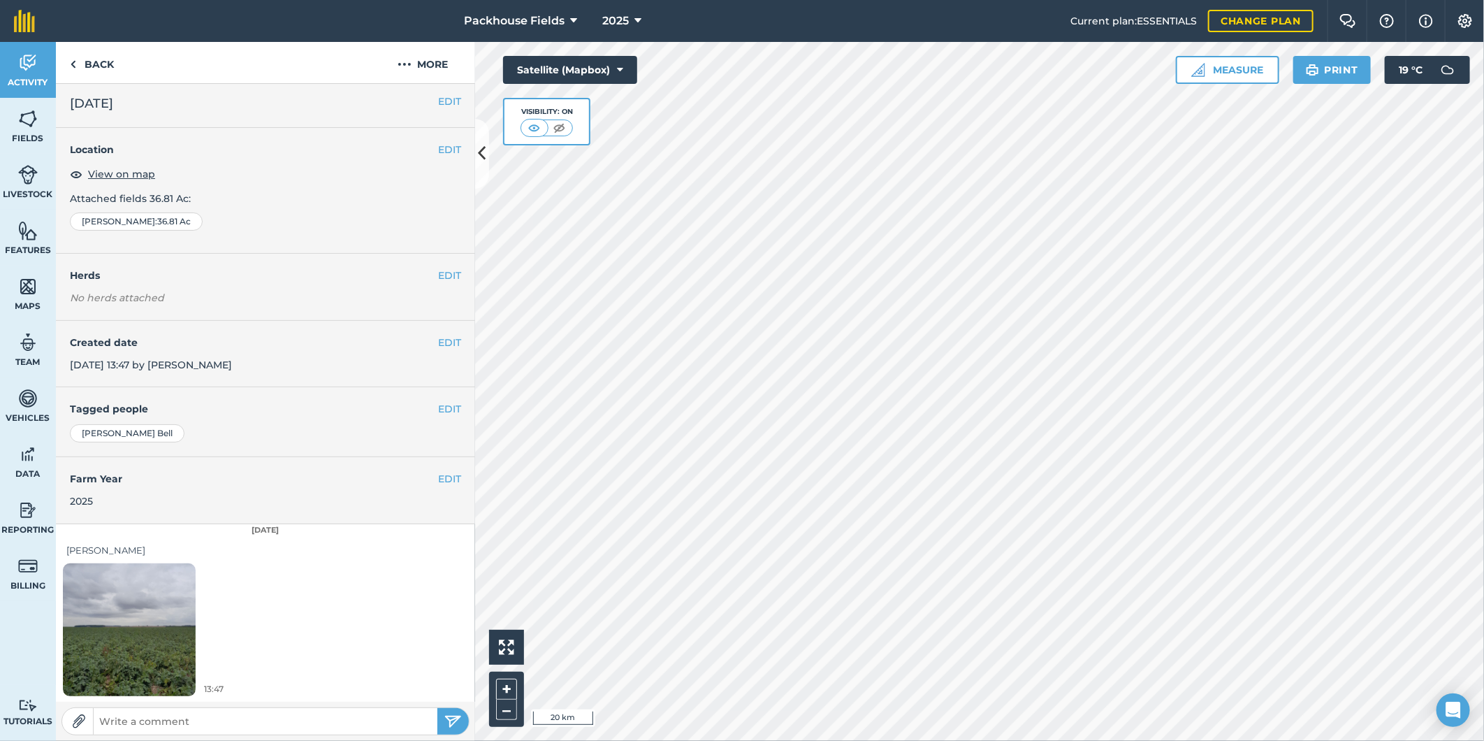
click at [172, 602] on img at bounding box center [129, 629] width 133 height 177
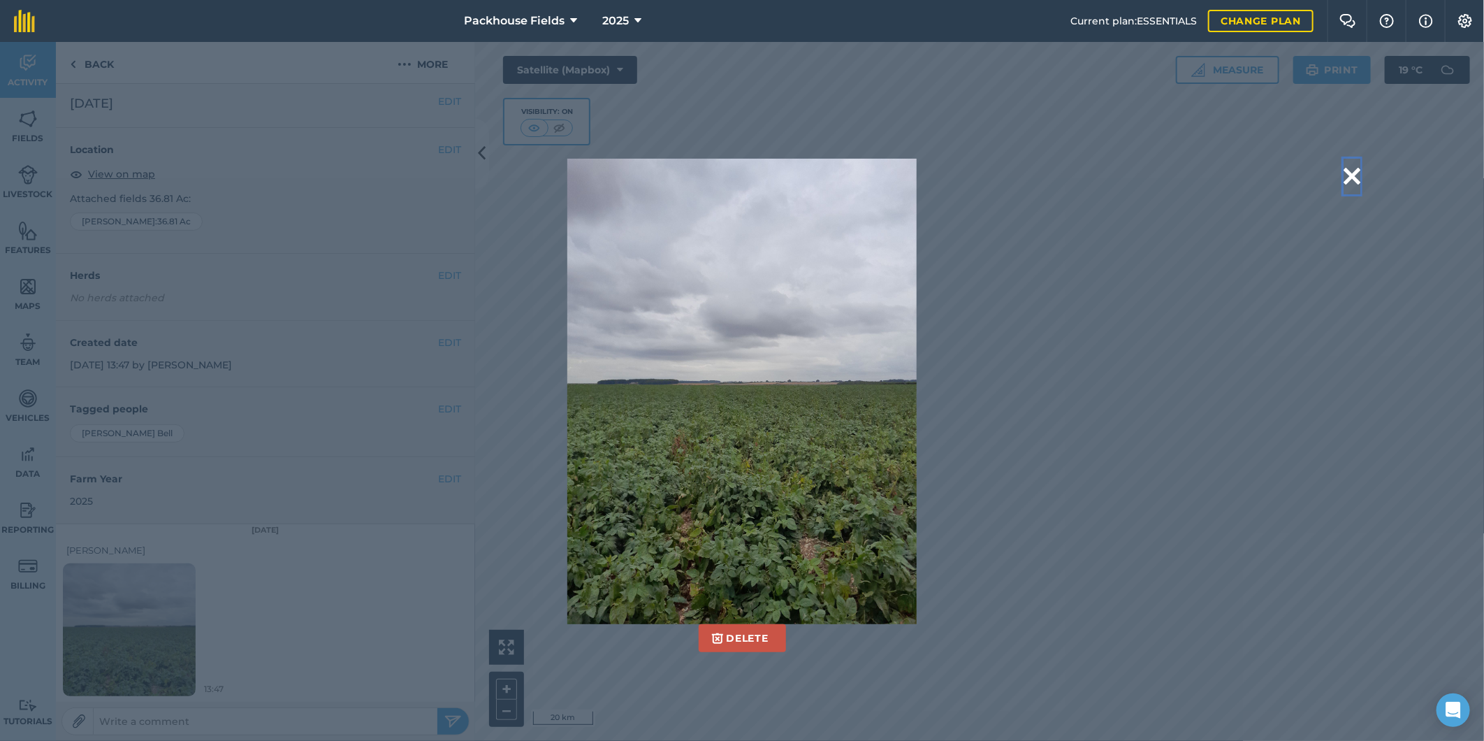
click at [1352, 175] on button at bounding box center [1351, 177] width 17 height 36
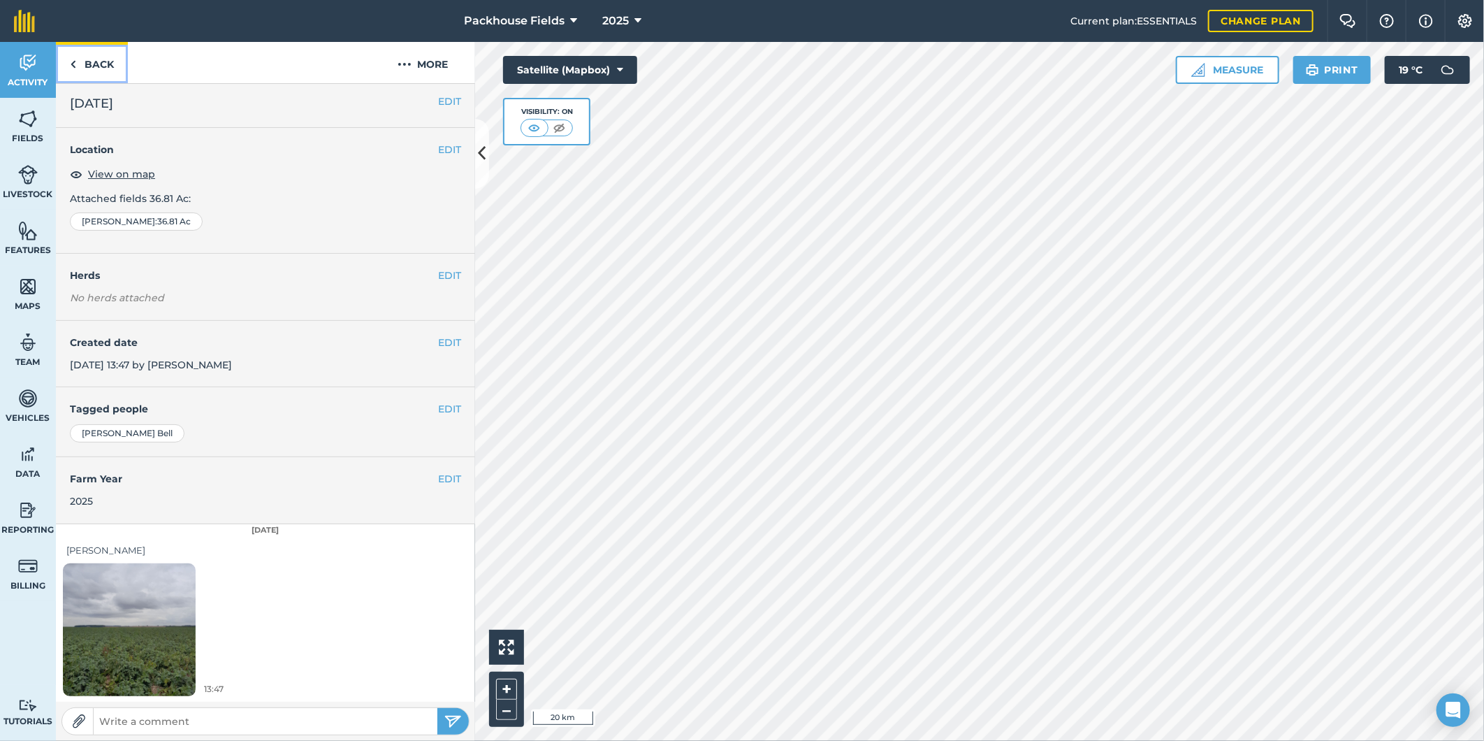
click at [101, 67] on link "Back" at bounding box center [92, 62] width 72 height 41
